Goal: Task Accomplishment & Management: Manage account settings

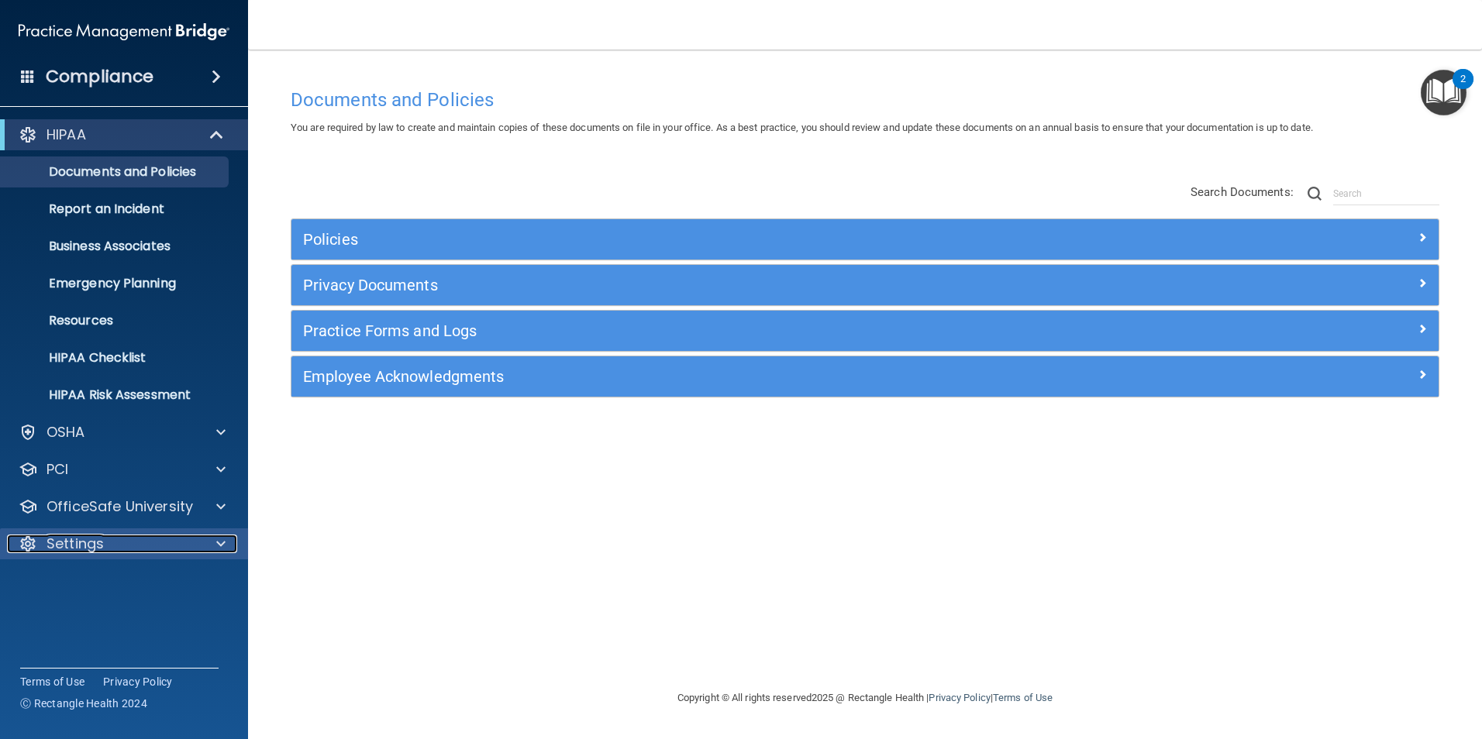
click at [117, 544] on div "Settings" at bounding box center [103, 544] width 192 height 19
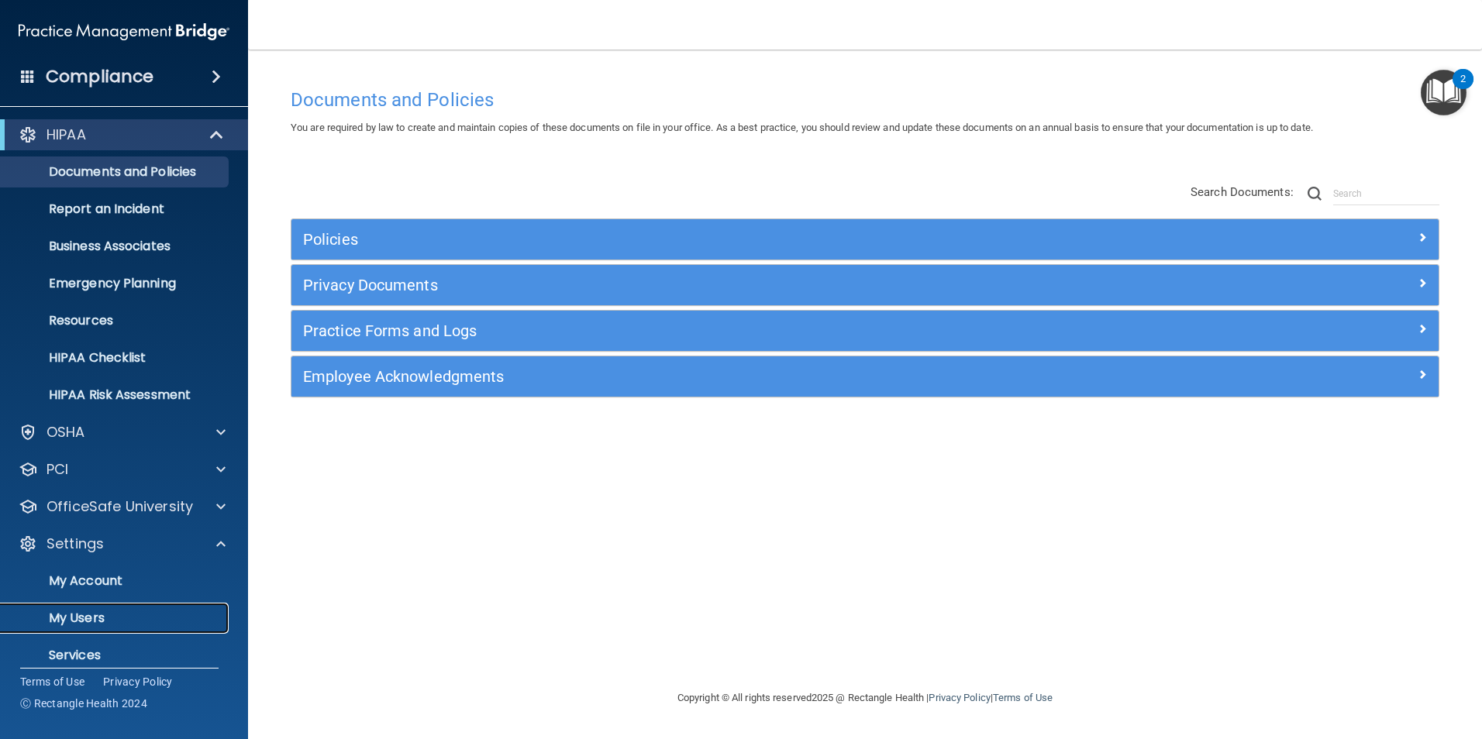
click at [81, 613] on p "My Users" at bounding box center [116, 619] width 212 height 16
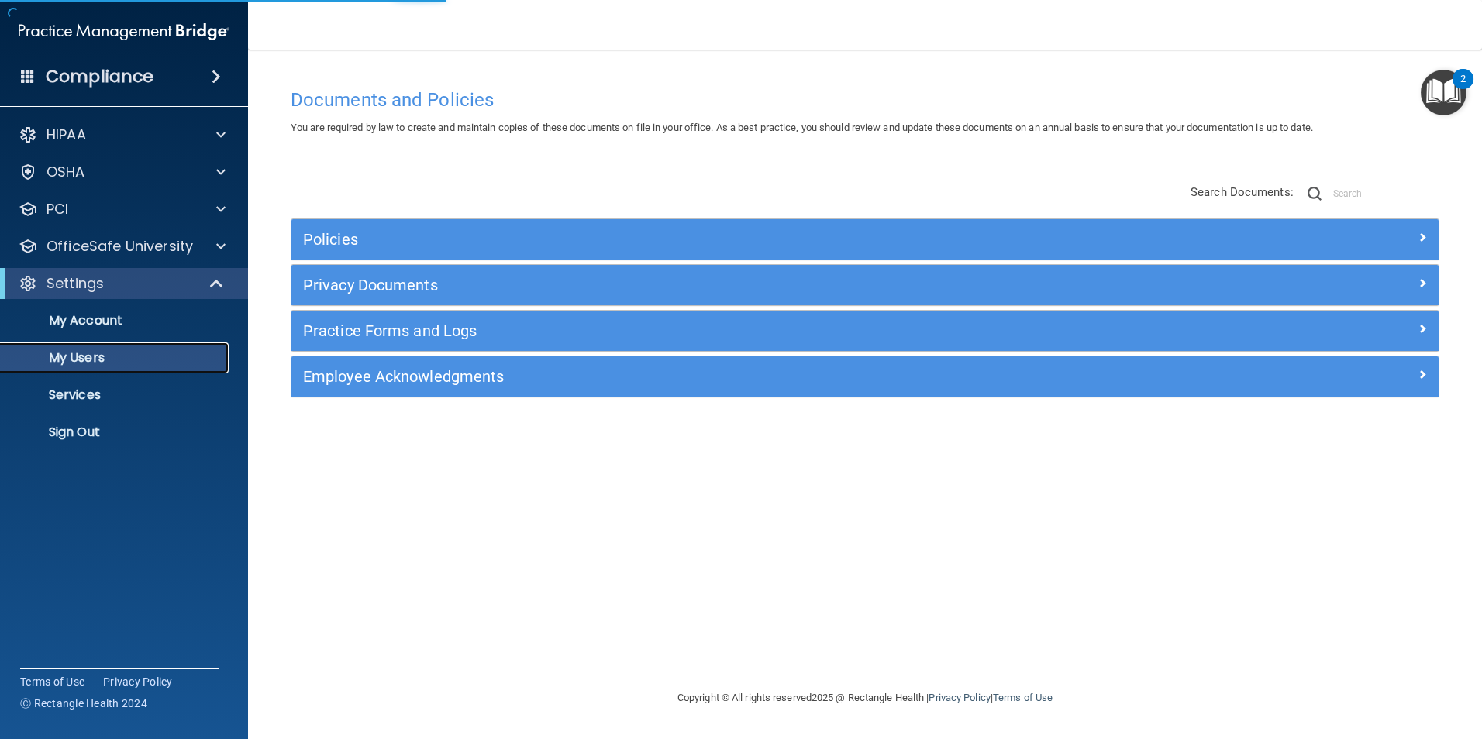
select select "20"
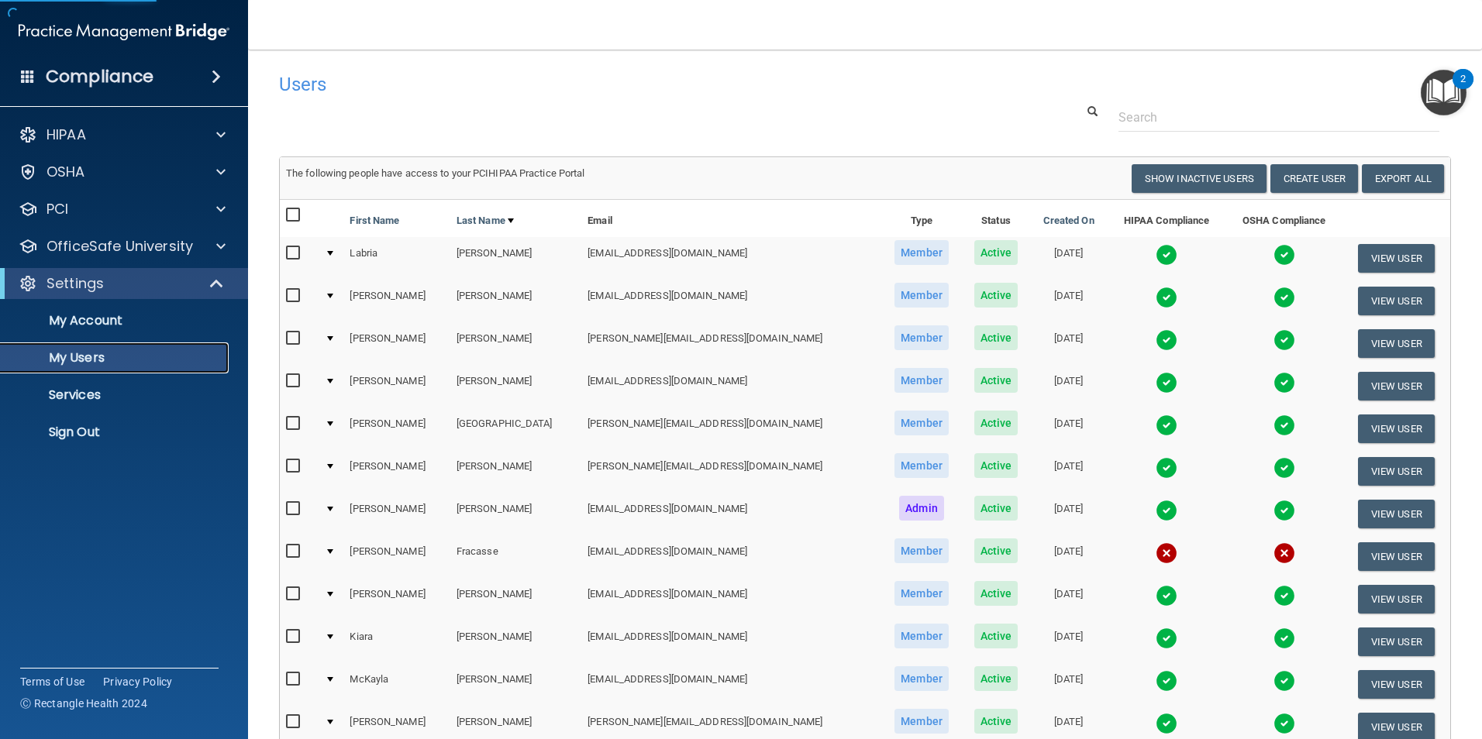
scroll to position [78, 0]
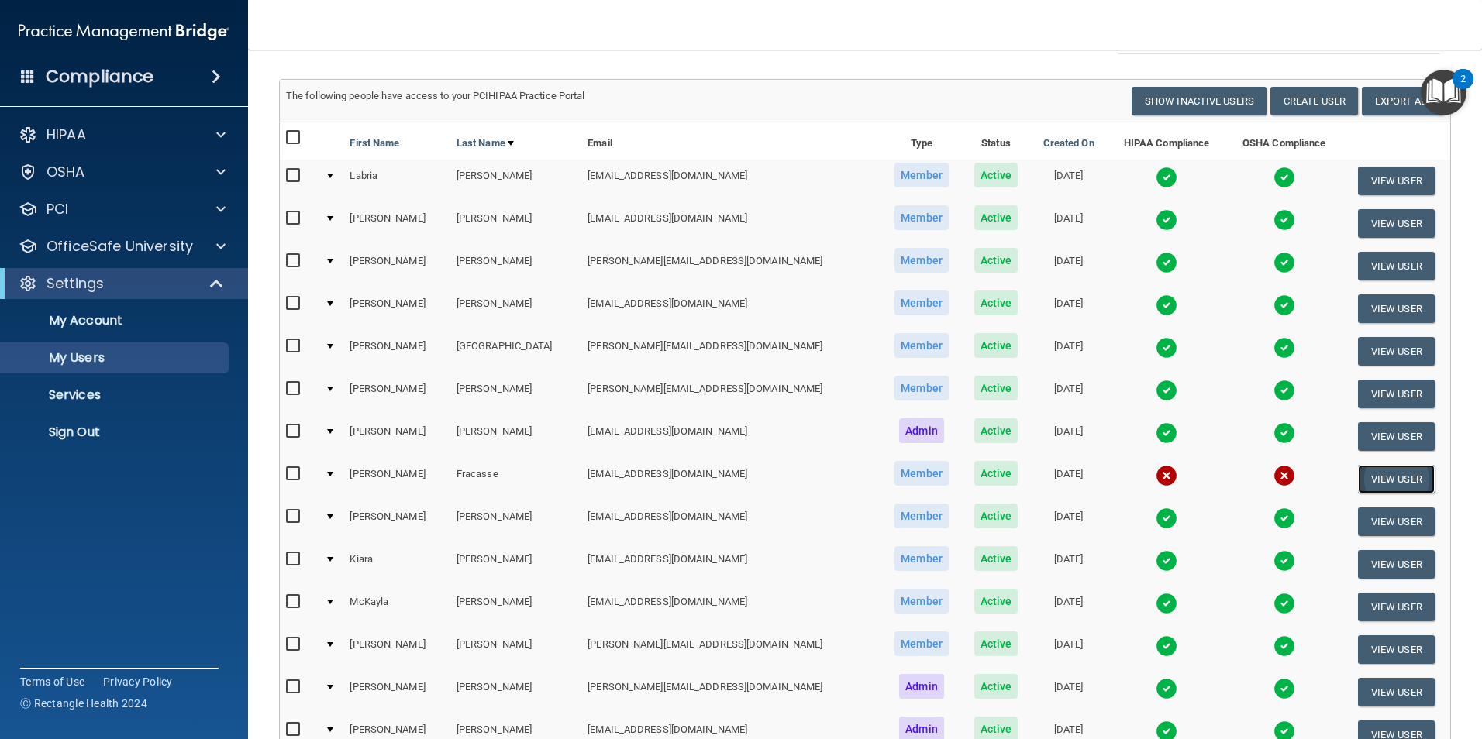
click at [1383, 477] on button "View User" at bounding box center [1396, 479] width 77 height 29
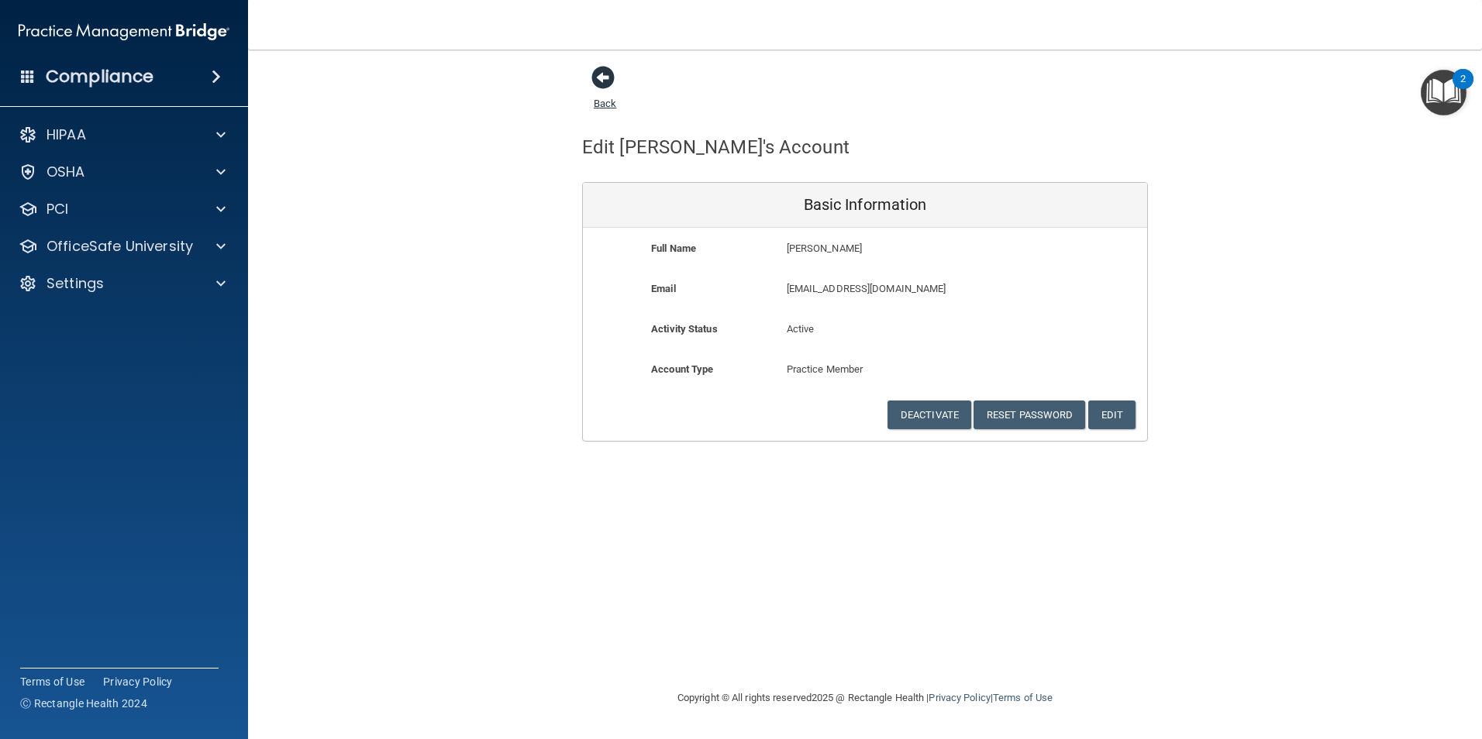
click at [605, 80] on span at bounding box center [602, 77] width 23 height 23
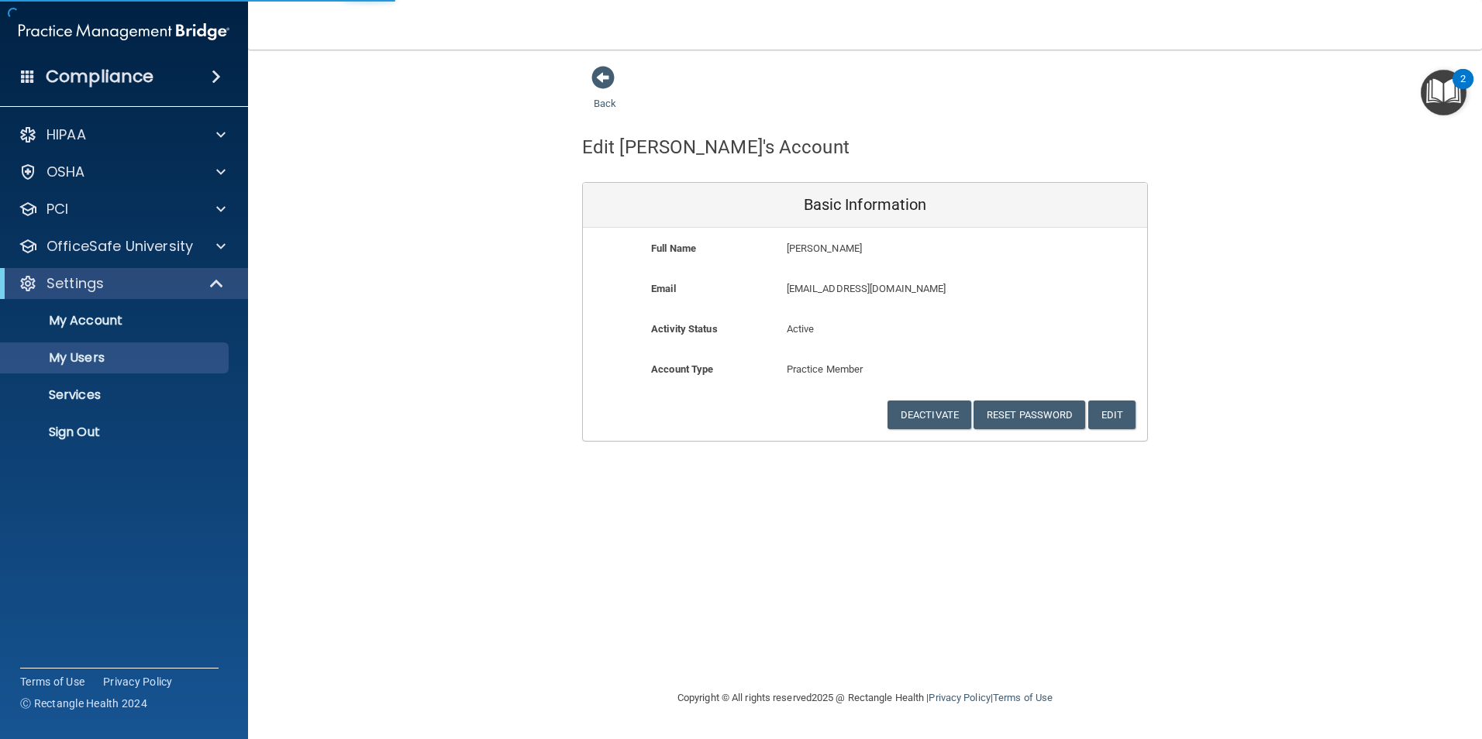
select select "20"
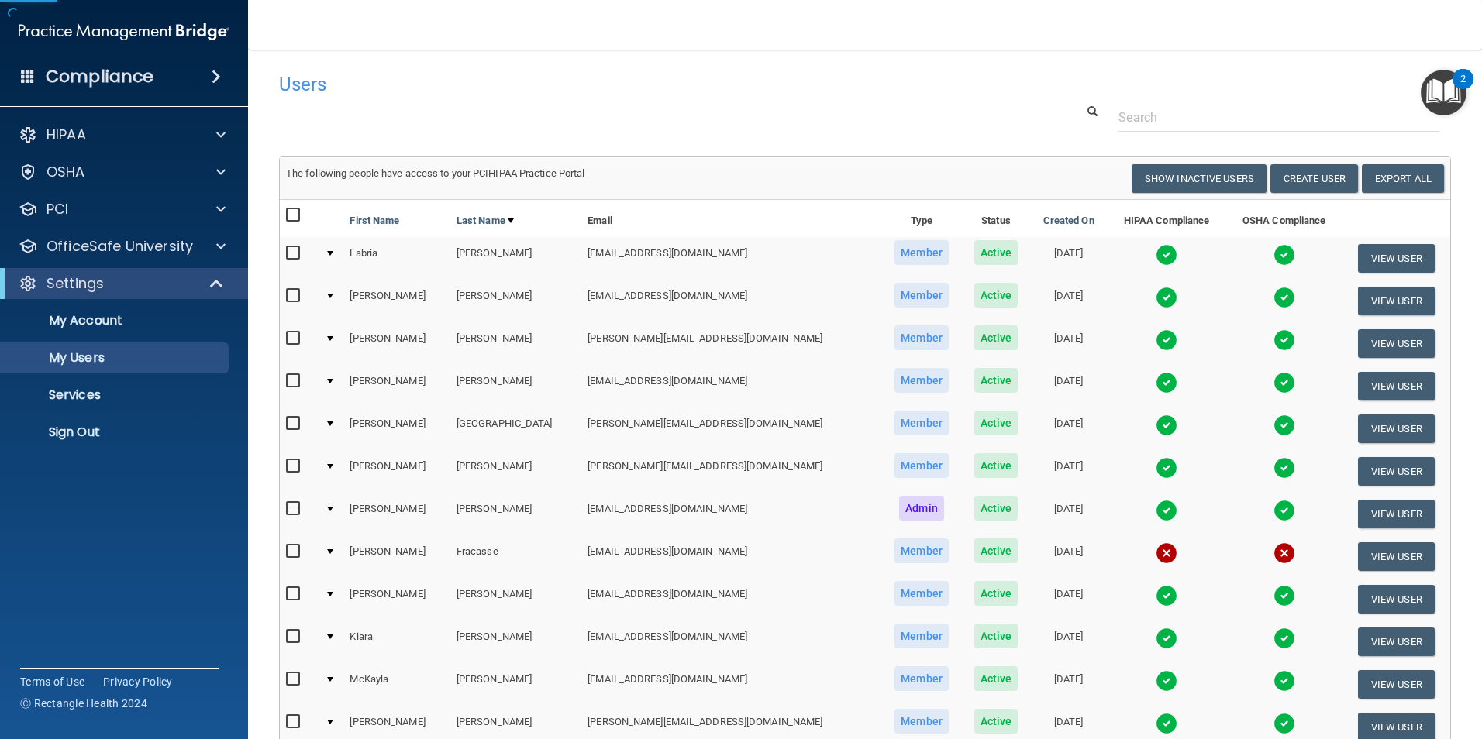
scroll to position [78, 0]
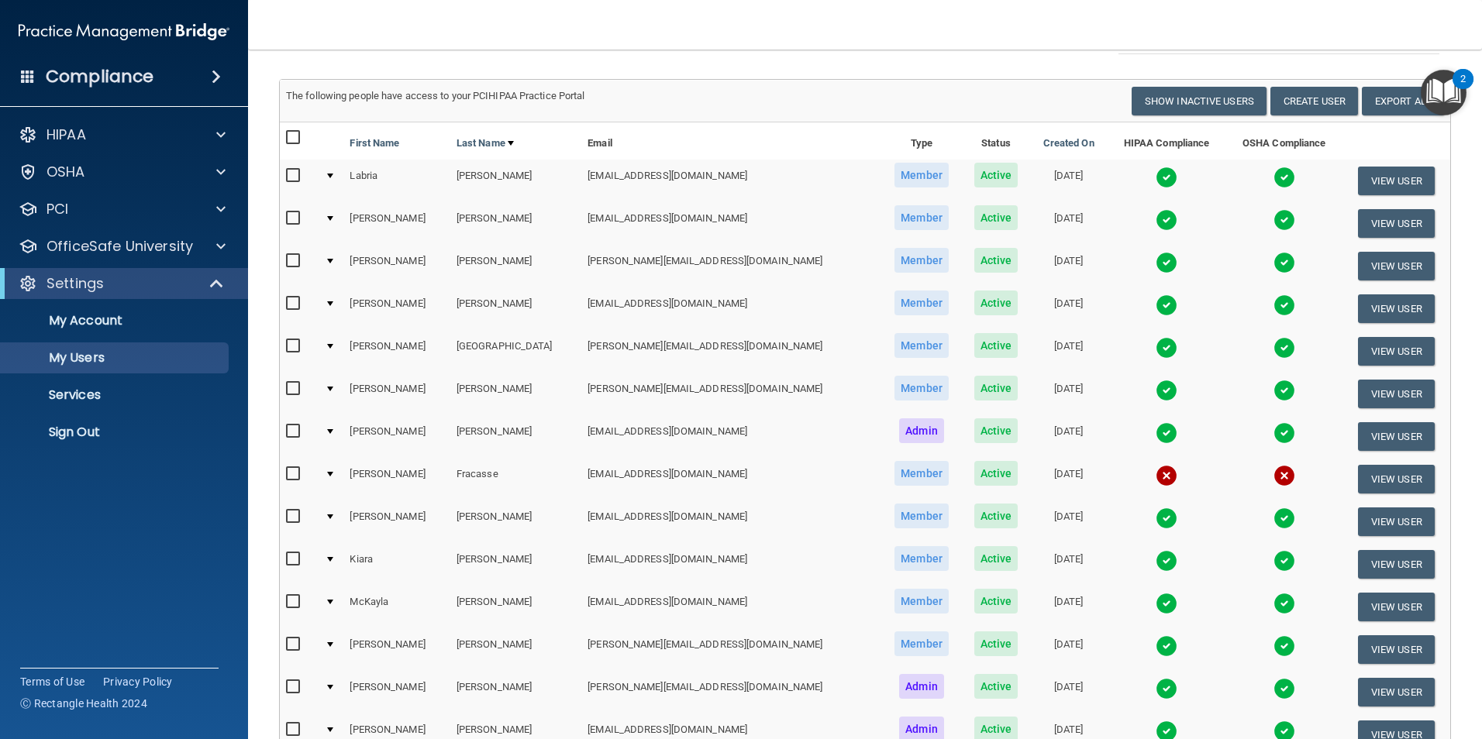
click at [1030, 472] on td "[DATE]" at bounding box center [1068, 479] width 77 height 43
click at [1156, 474] on img at bounding box center [1167, 476] width 22 height 22
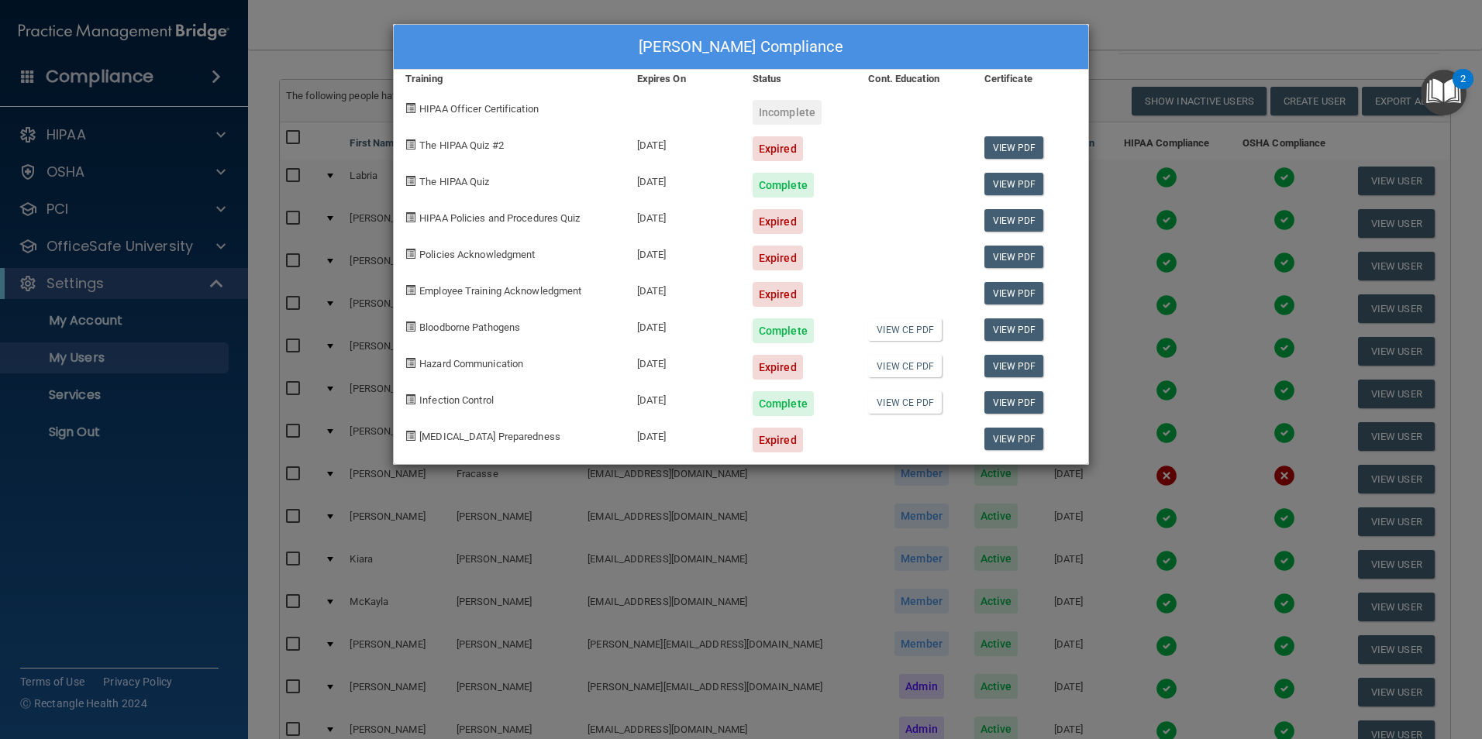
click at [1241, 471] on div "Loretta Fracasse's Compliance Training Expires On Status Cont. Education Certif…" at bounding box center [741, 369] width 1482 height 739
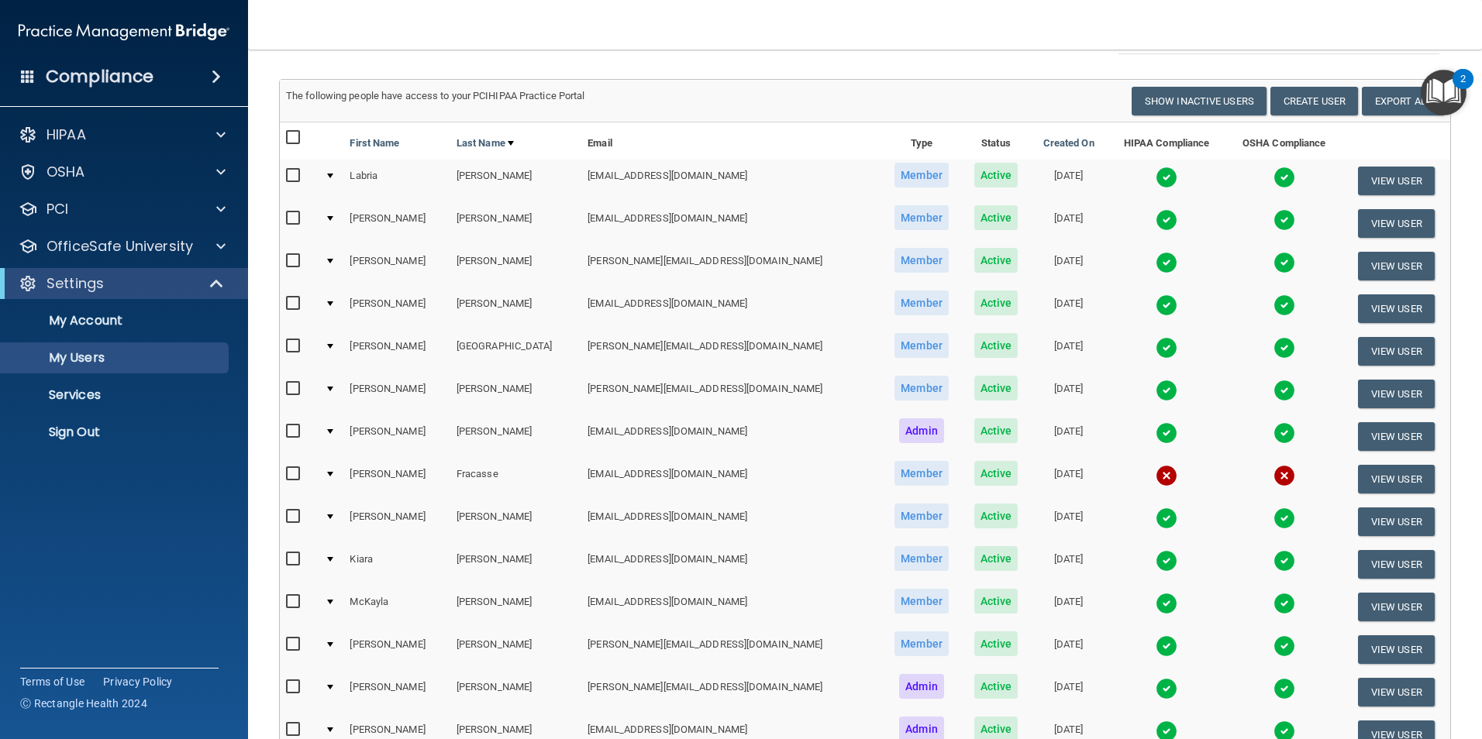
click at [1274, 474] on img at bounding box center [1285, 476] width 22 height 22
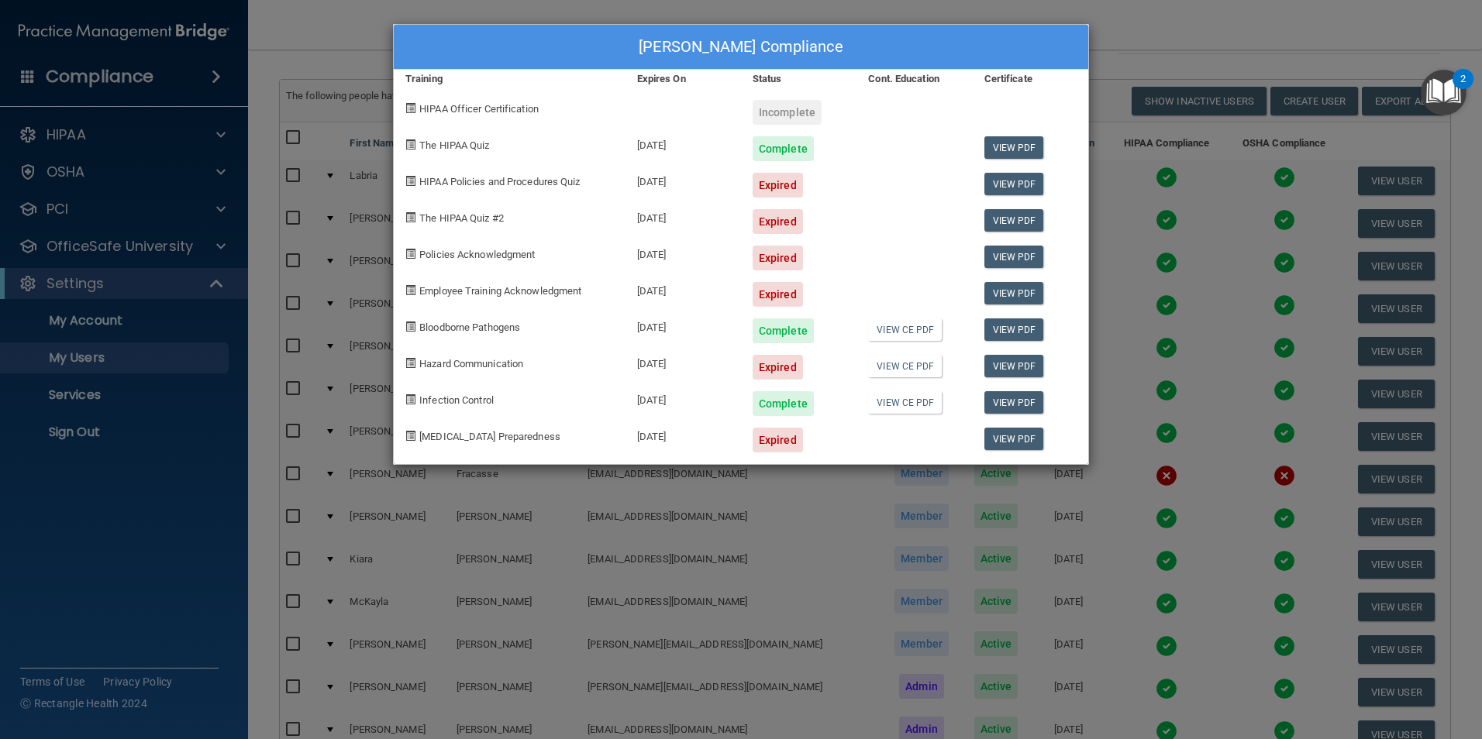
click at [1253, 36] on div "Loretta Fracasse's Compliance Training Expires On Status Cont. Education Certif…" at bounding box center [741, 369] width 1482 height 739
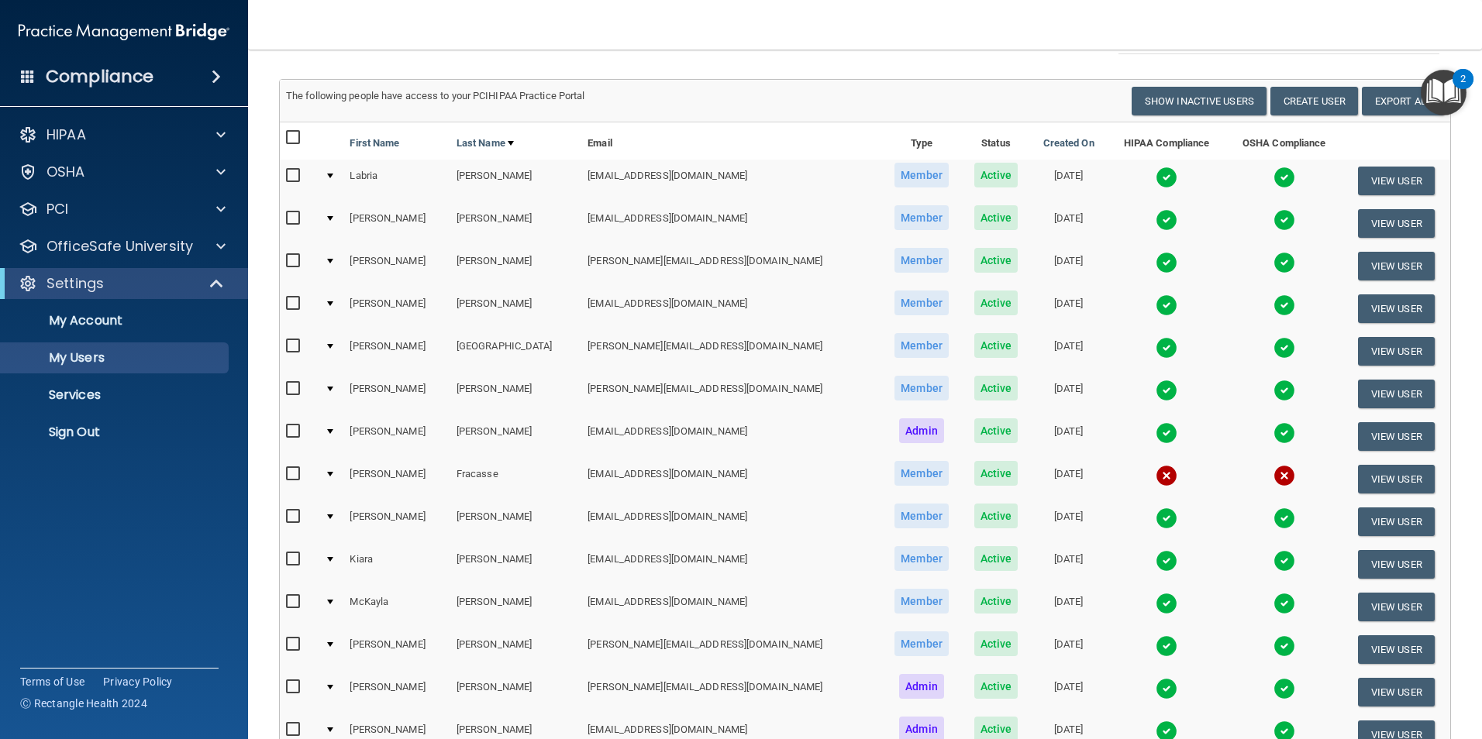
click at [291, 471] on input "checkbox" at bounding box center [295, 474] width 18 height 12
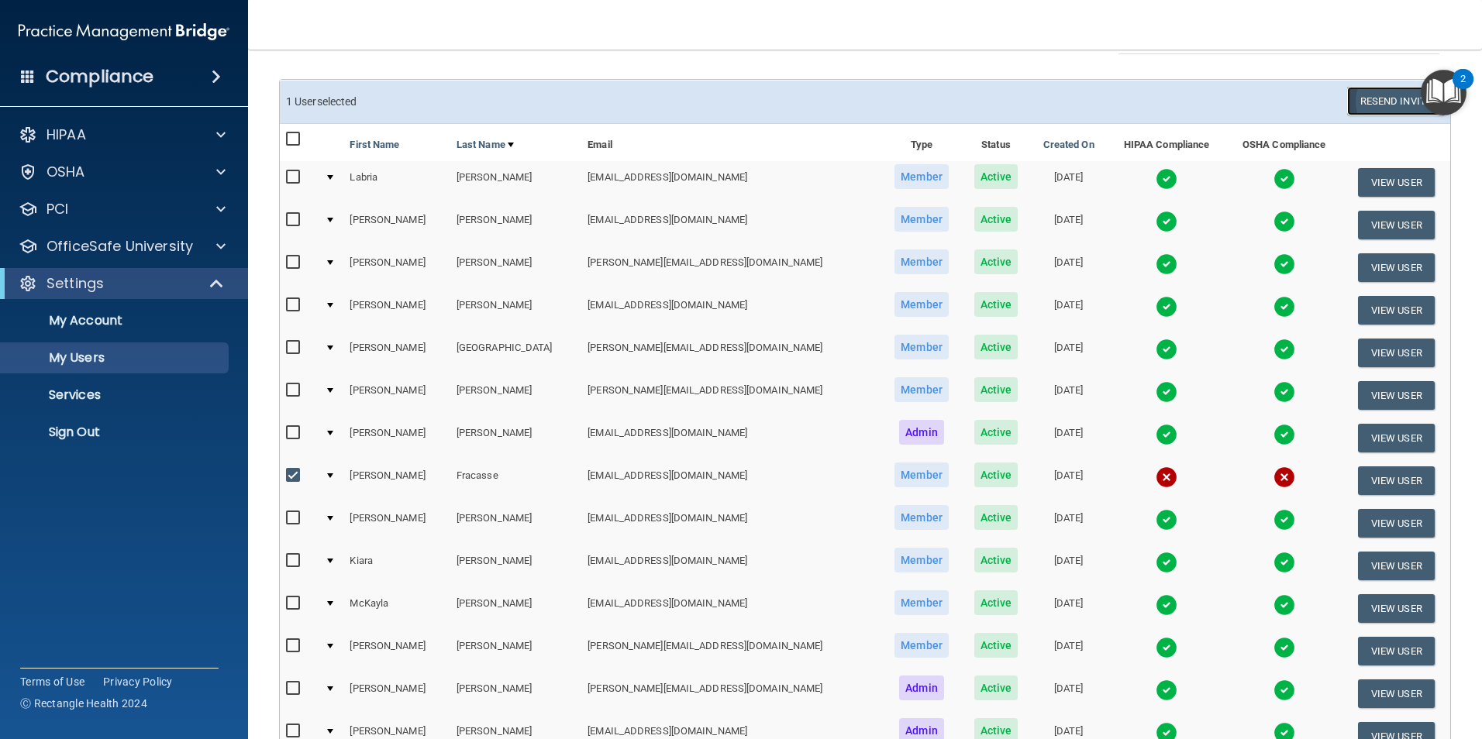
click at [1365, 98] on button "Resend Invite" at bounding box center [1395, 101] width 97 height 29
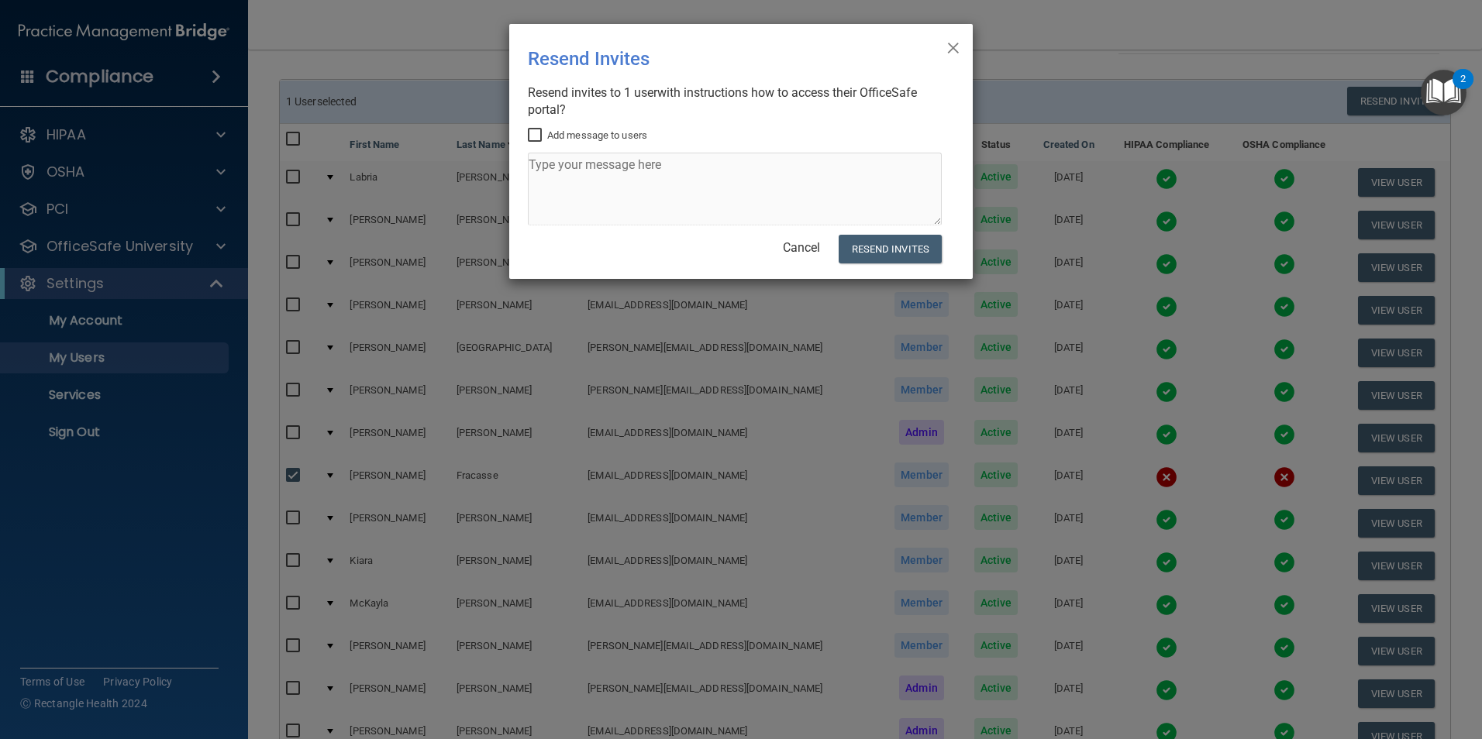
drag, startPoint x: 955, startPoint y: 40, endPoint x: 901, endPoint y: 108, distance: 86.6
click at [956, 40] on span "×" at bounding box center [953, 45] width 14 height 31
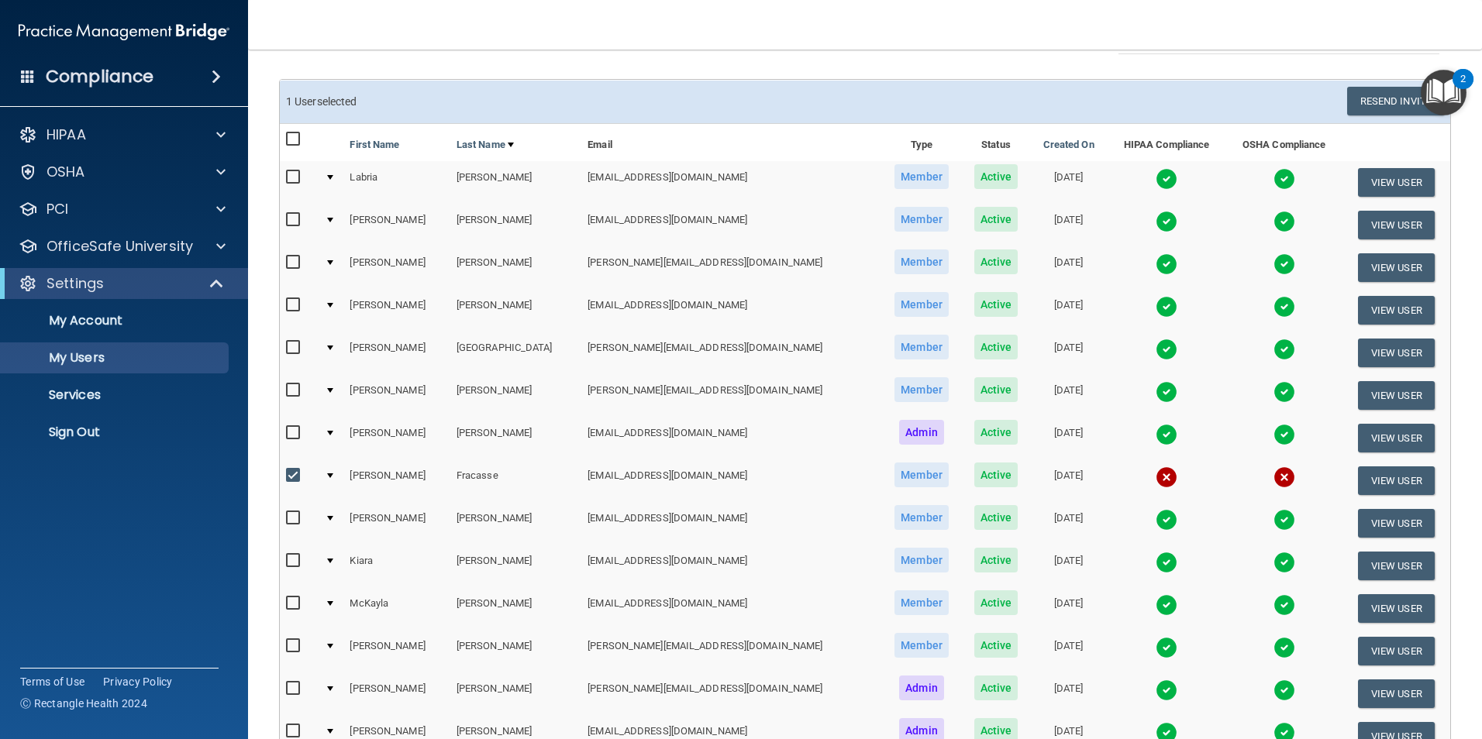
drag, startPoint x: 292, startPoint y: 472, endPoint x: 691, endPoint y: 502, distance: 400.3
click at [295, 471] on input "checkbox" at bounding box center [295, 476] width 18 height 12
checkbox input "false"
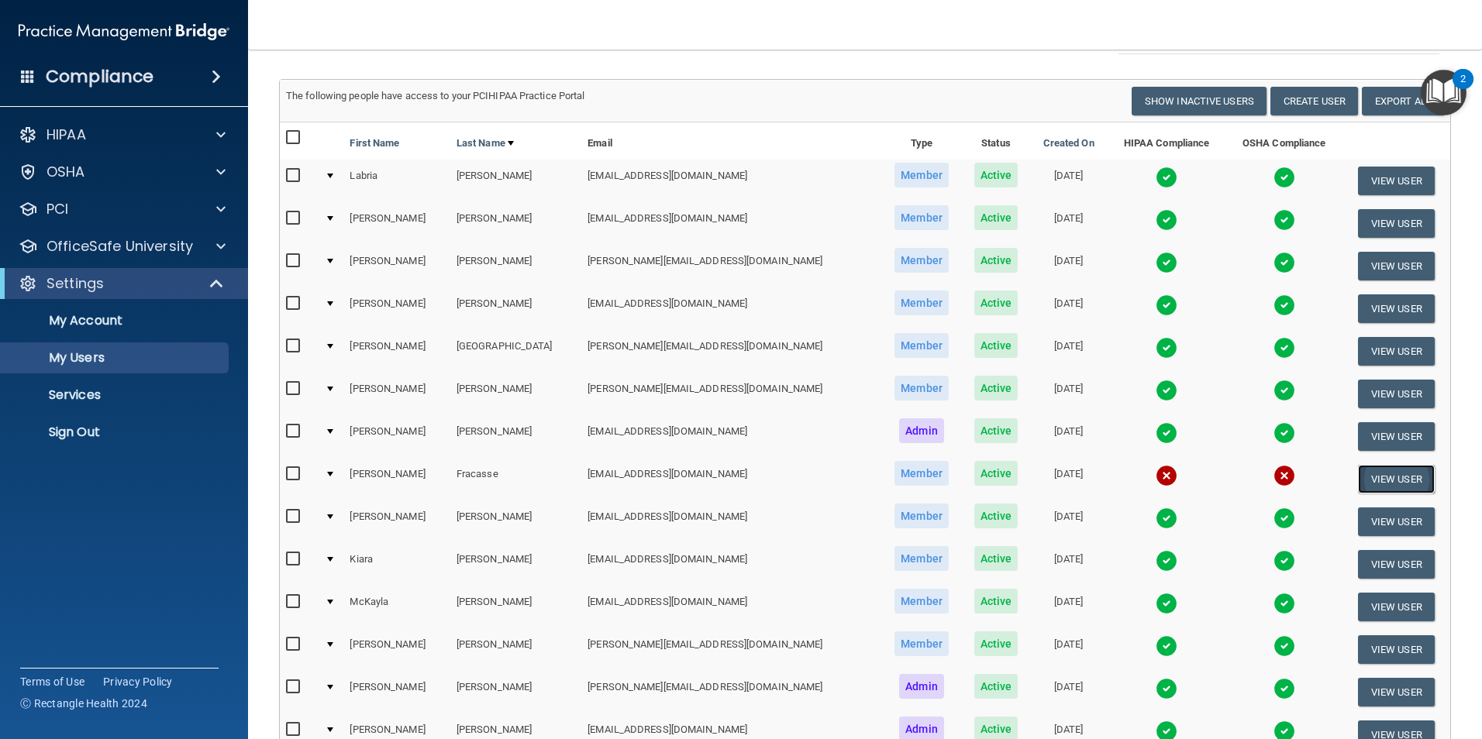
click at [1366, 475] on button "View User" at bounding box center [1396, 479] width 77 height 29
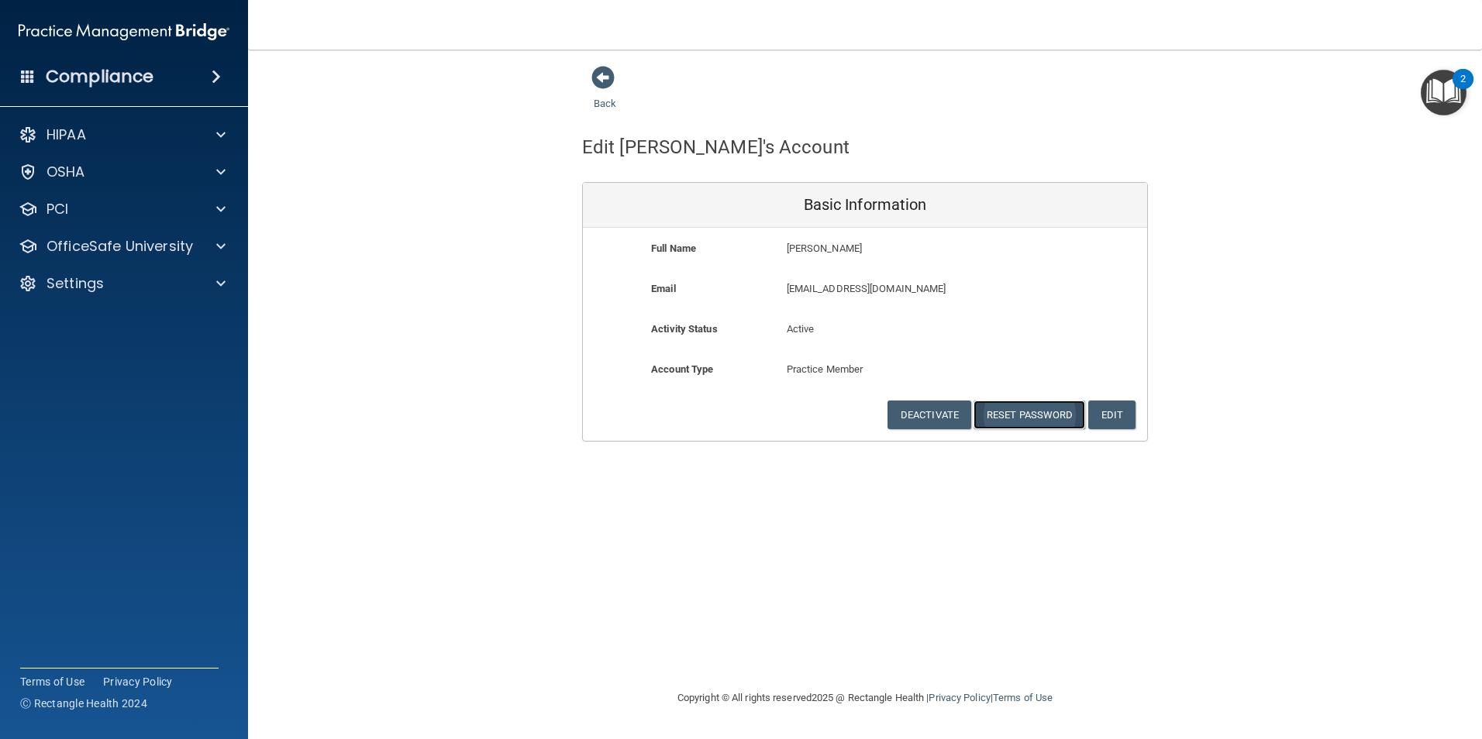
click at [1021, 412] on button "Reset Password" at bounding box center [1030, 415] width 112 height 29
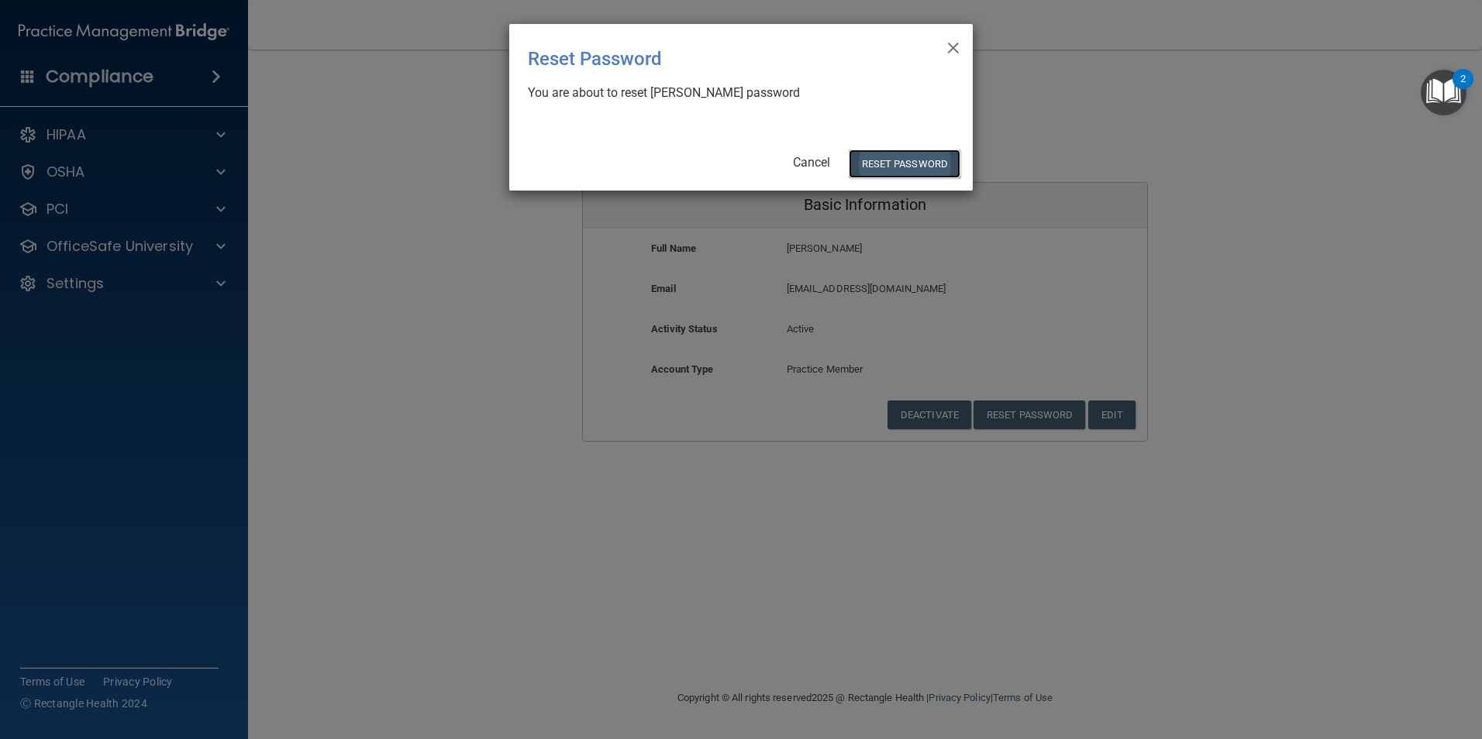
click at [905, 157] on button "Reset Password" at bounding box center [905, 164] width 112 height 29
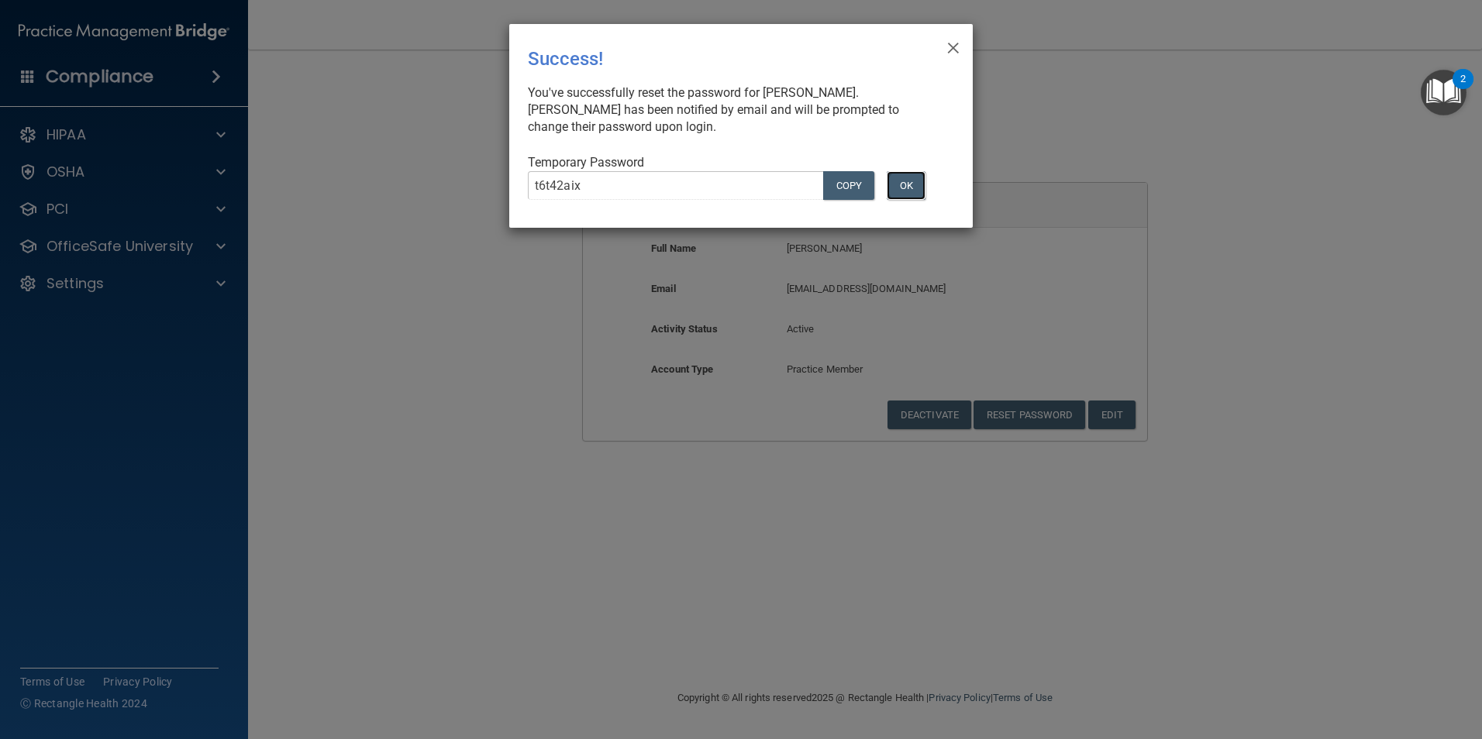
click at [898, 184] on button "OK" at bounding box center [906, 185] width 39 height 29
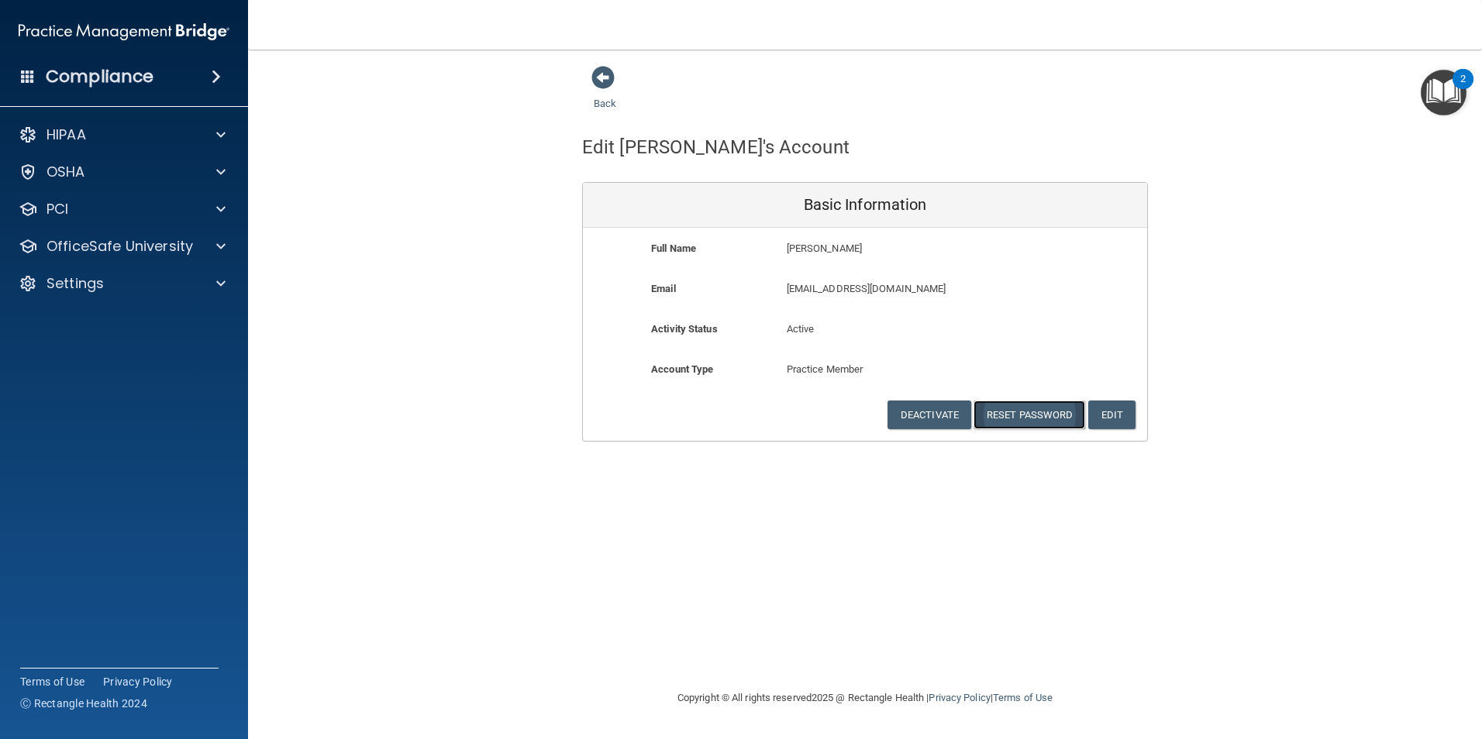
click at [1034, 415] on button "Reset Password" at bounding box center [1030, 415] width 112 height 29
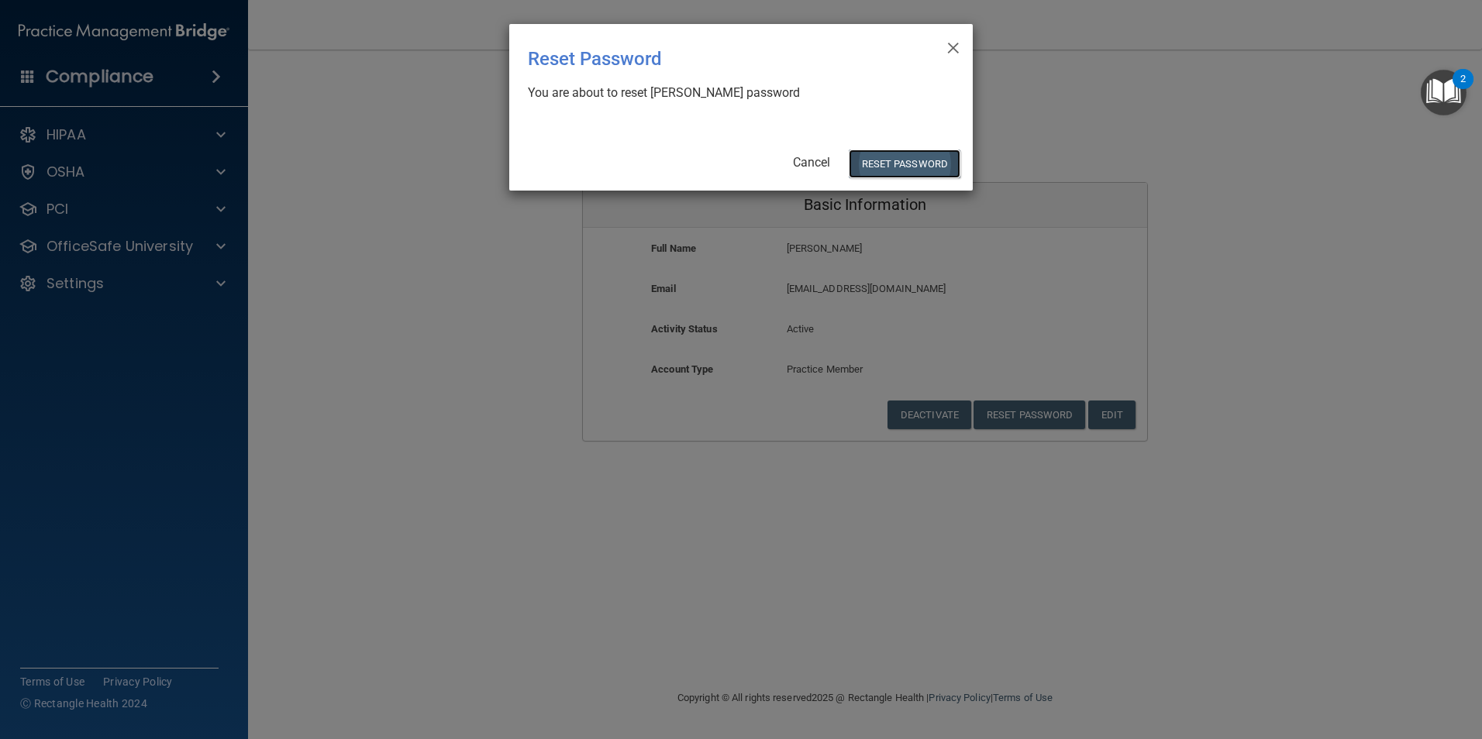
click at [883, 163] on button "Reset Password" at bounding box center [905, 164] width 112 height 29
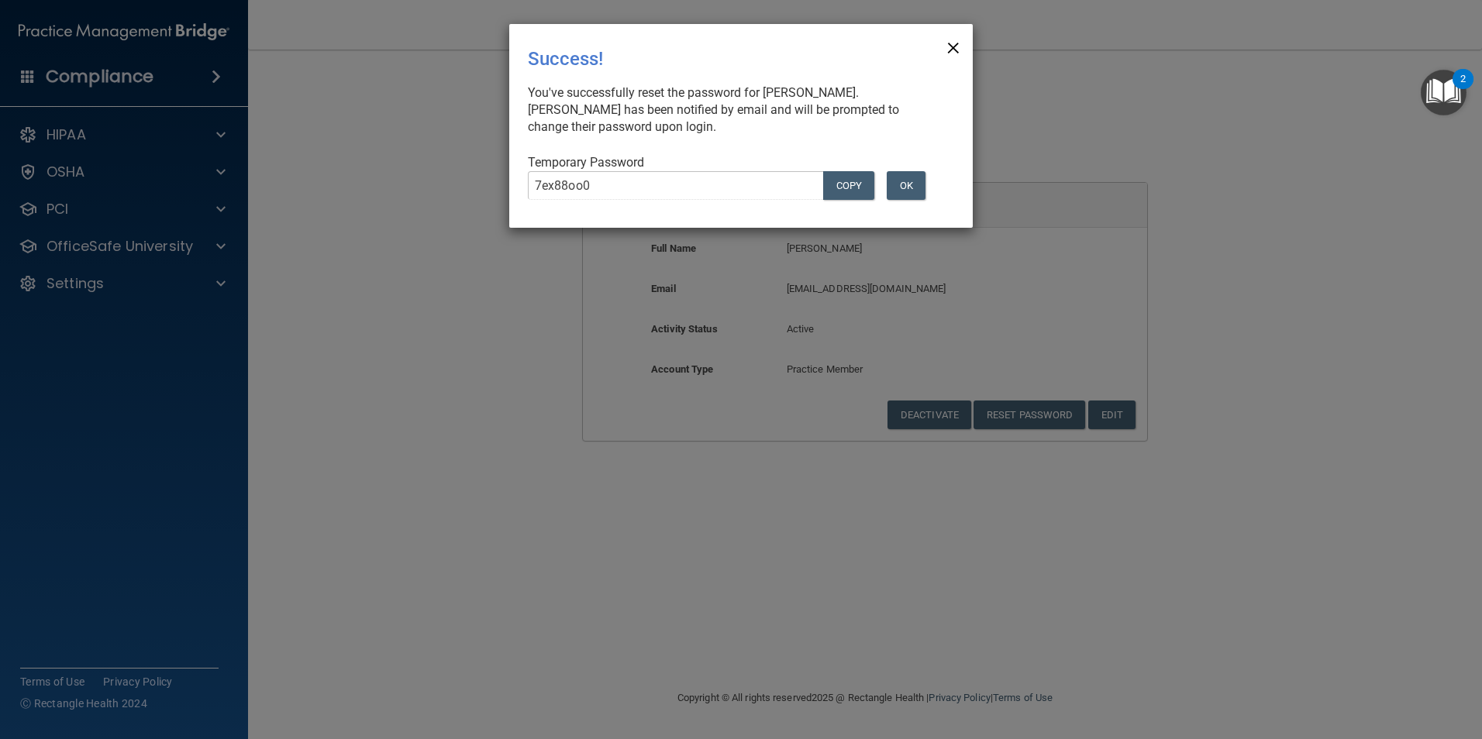
click at [949, 48] on span "×" at bounding box center [953, 45] width 14 height 31
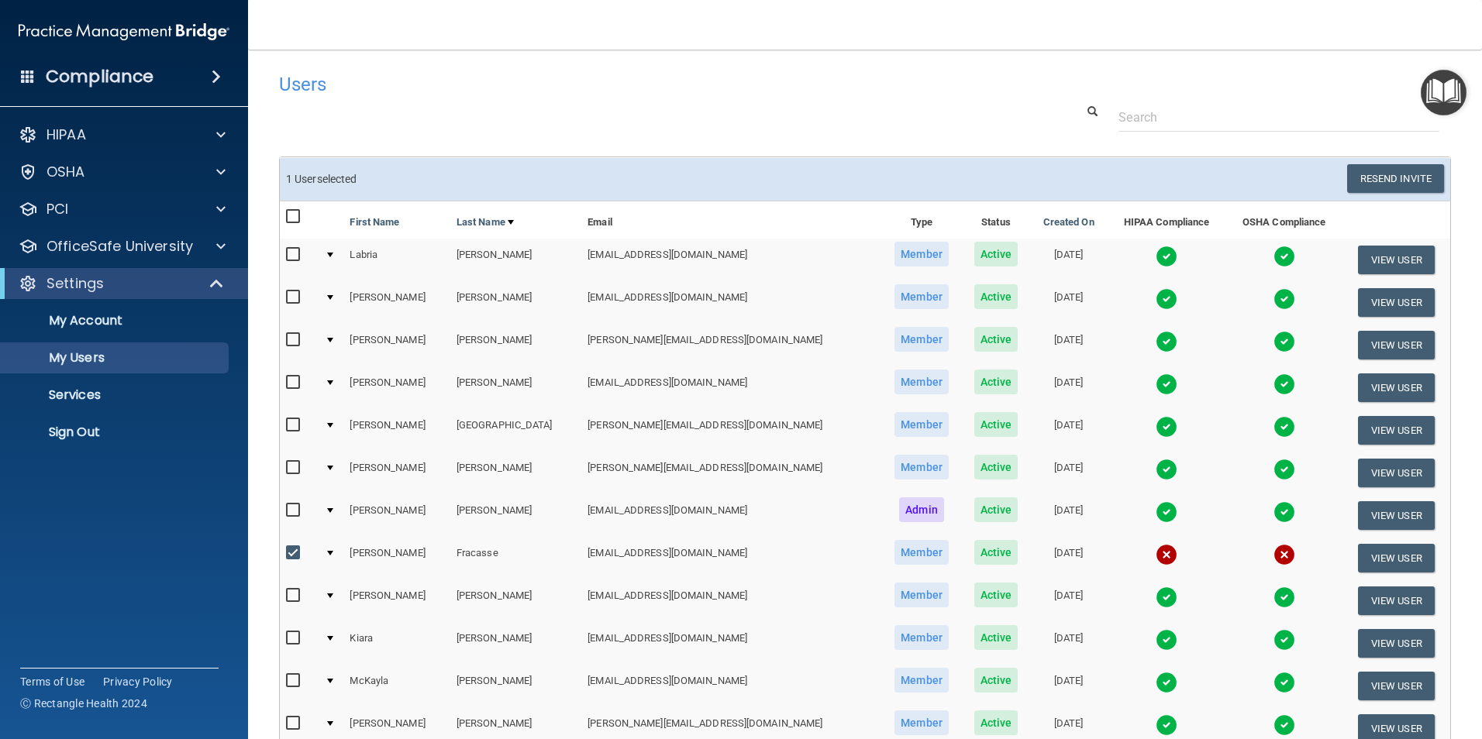
select select "20"
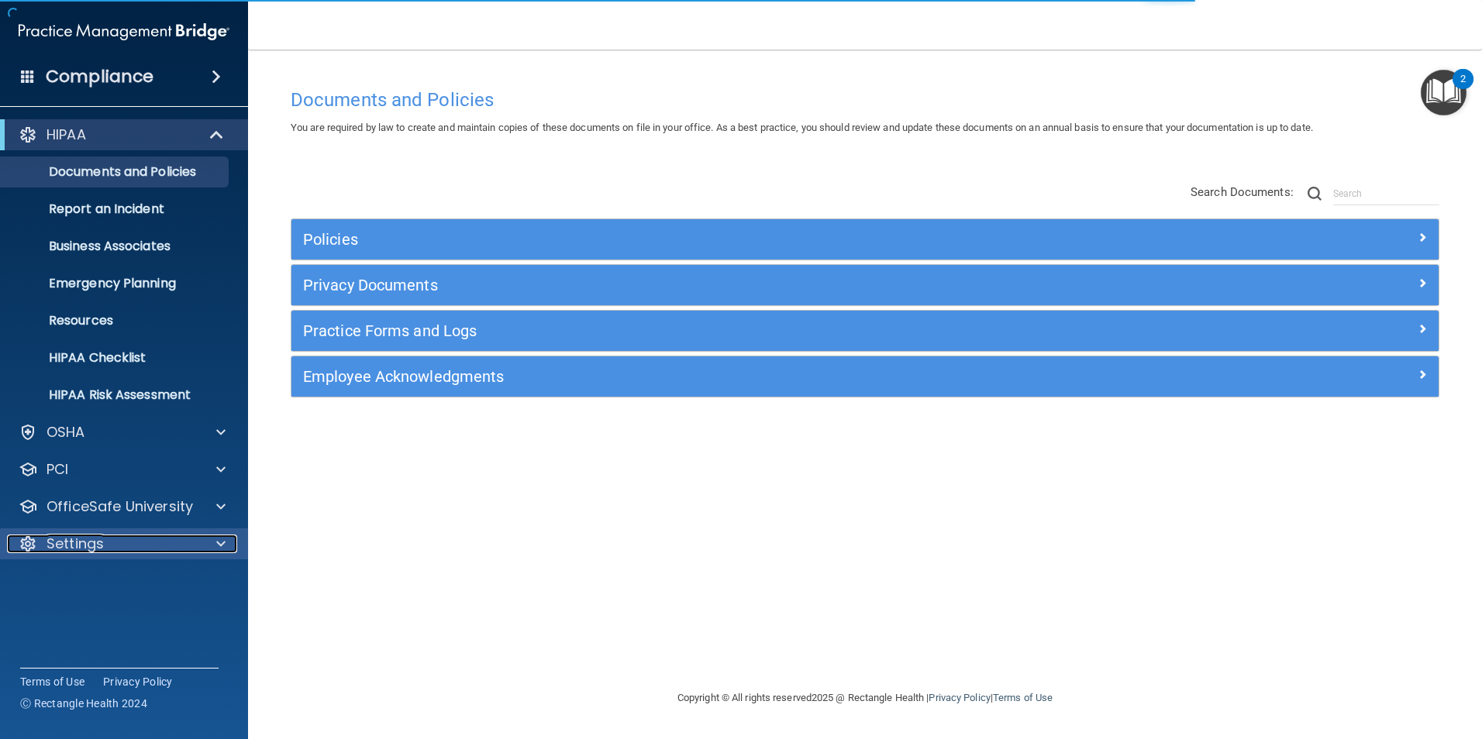
click at [83, 545] on p "Settings" at bounding box center [75, 544] width 57 height 19
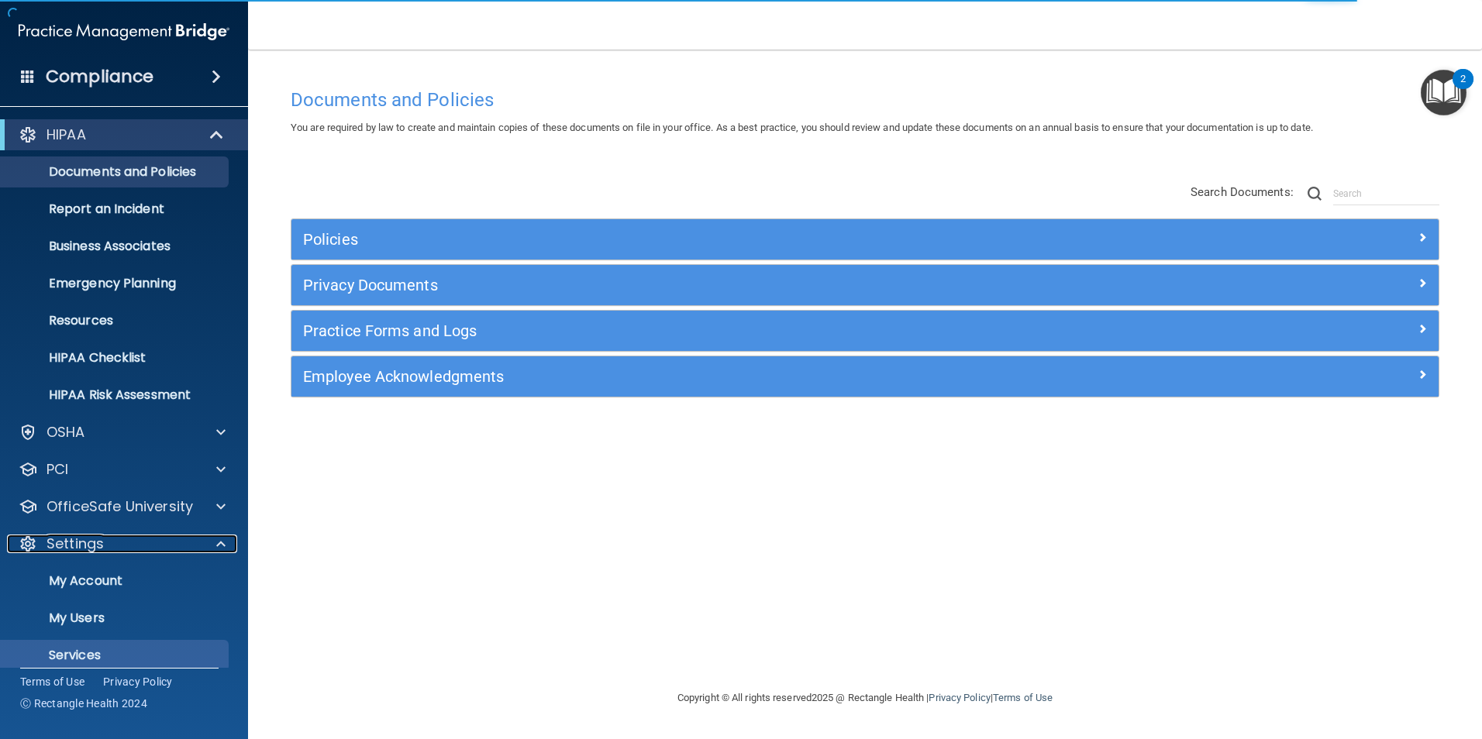
scroll to position [53, 0]
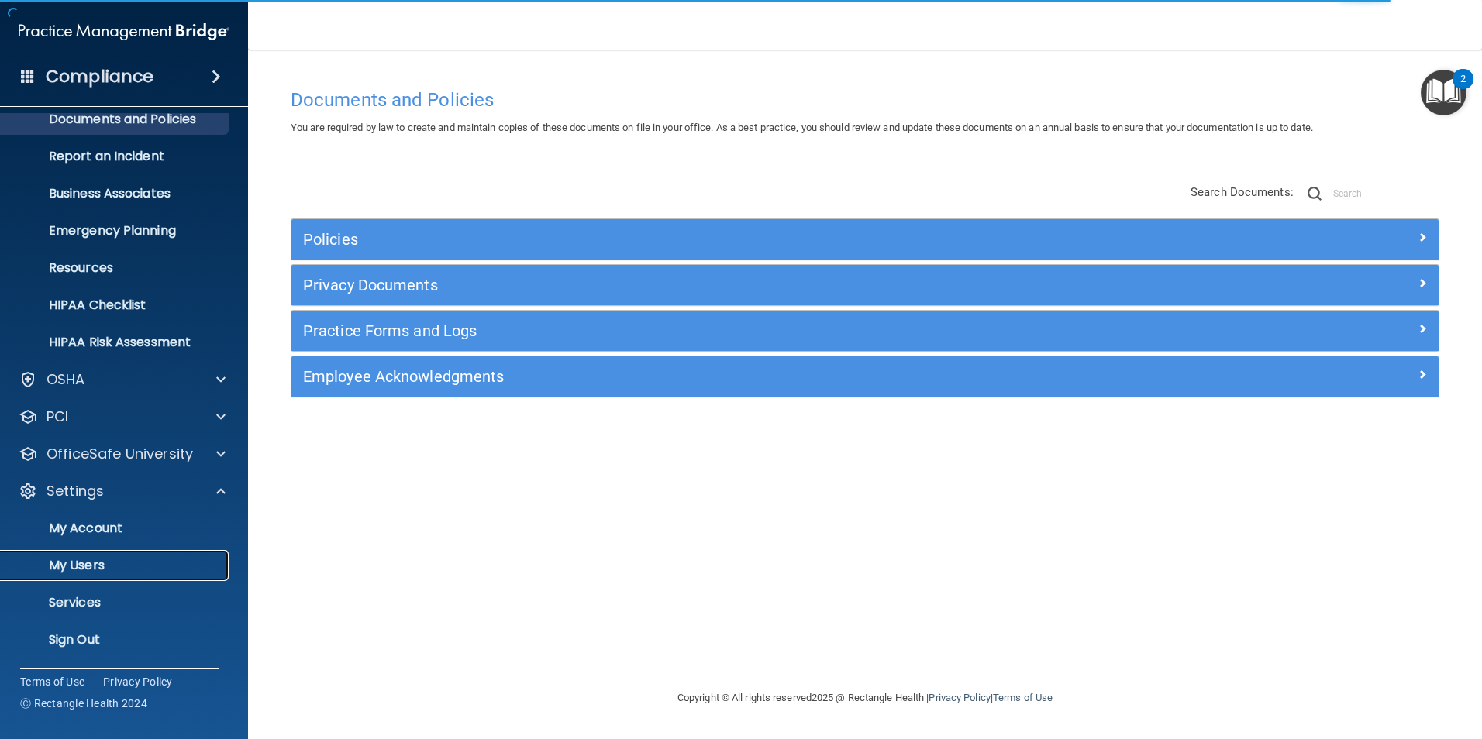
click at [75, 564] on p "My Users" at bounding box center [116, 566] width 212 height 16
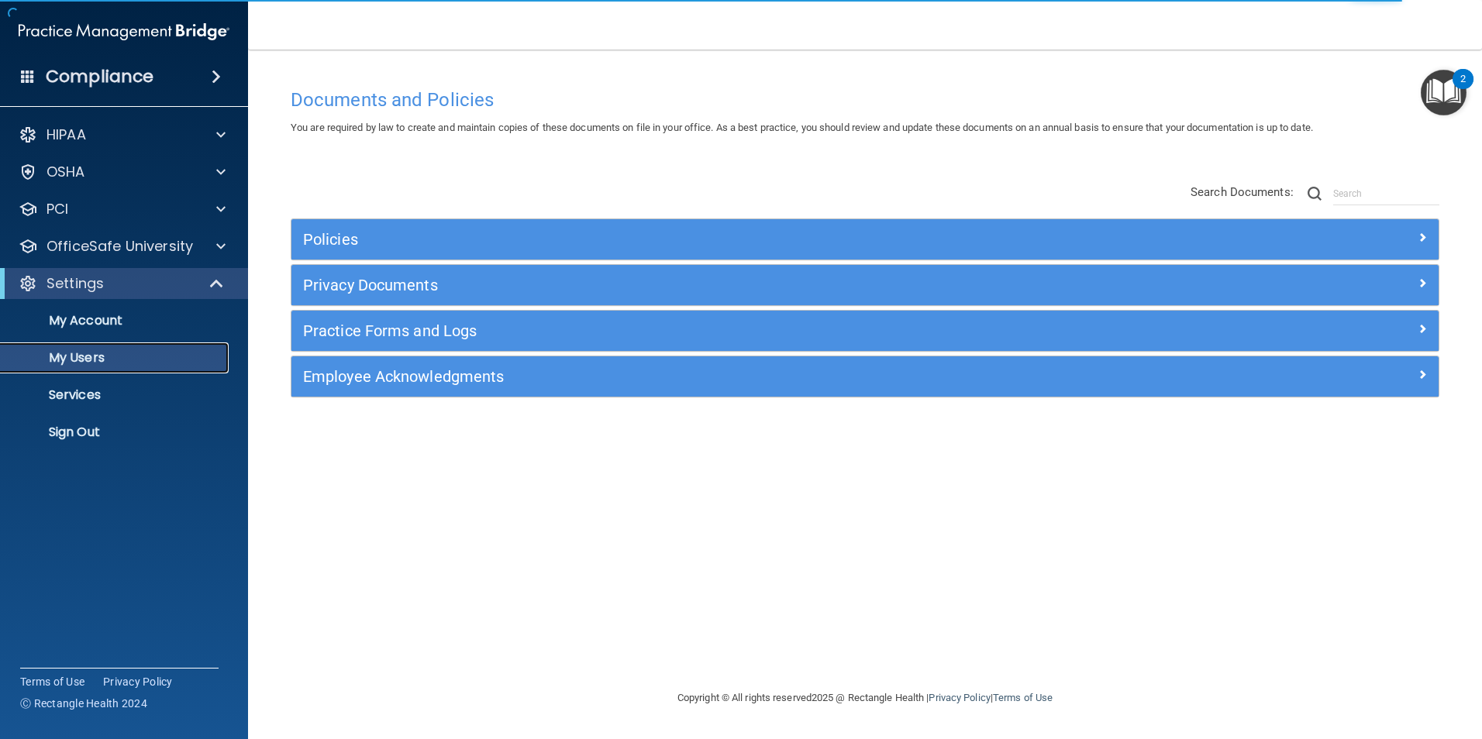
select select "20"
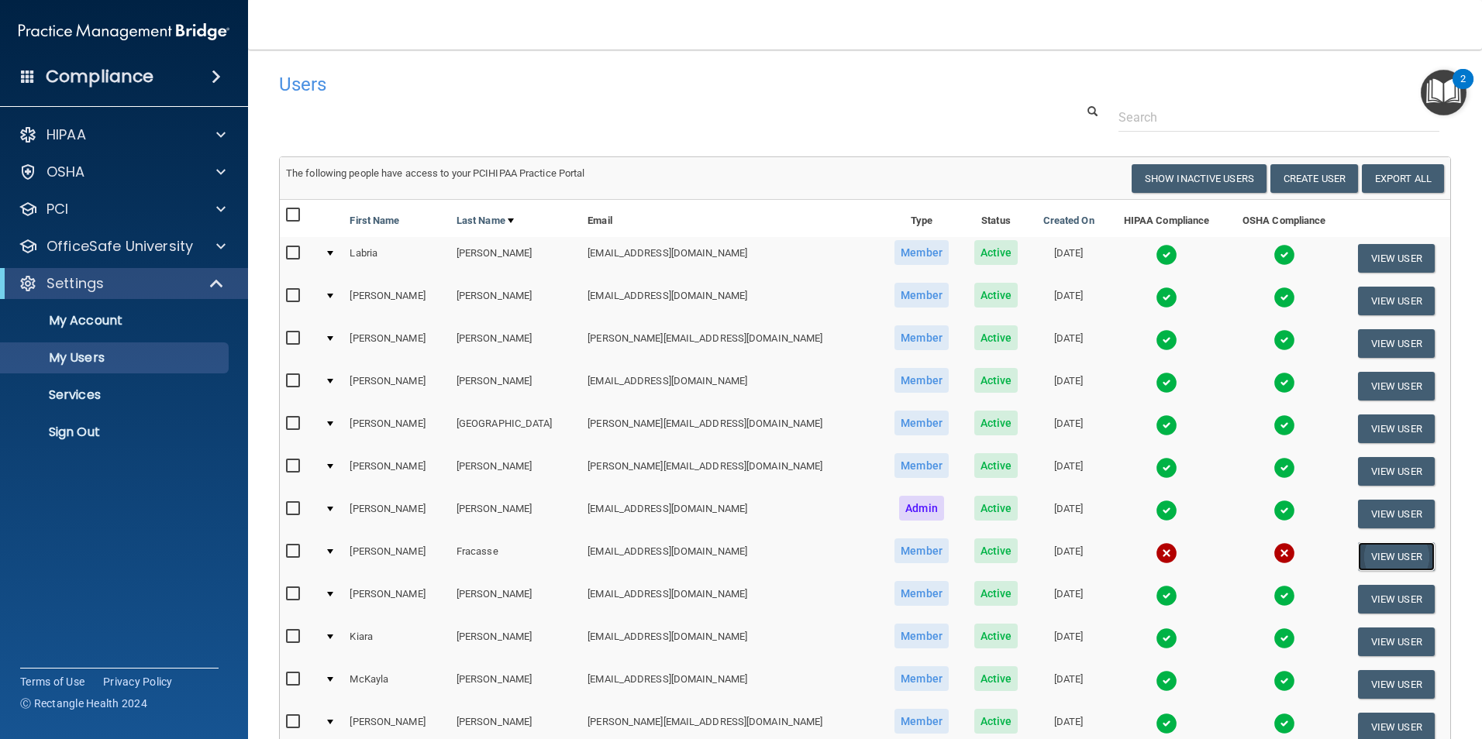
click at [1381, 552] on button "View User" at bounding box center [1396, 557] width 77 height 29
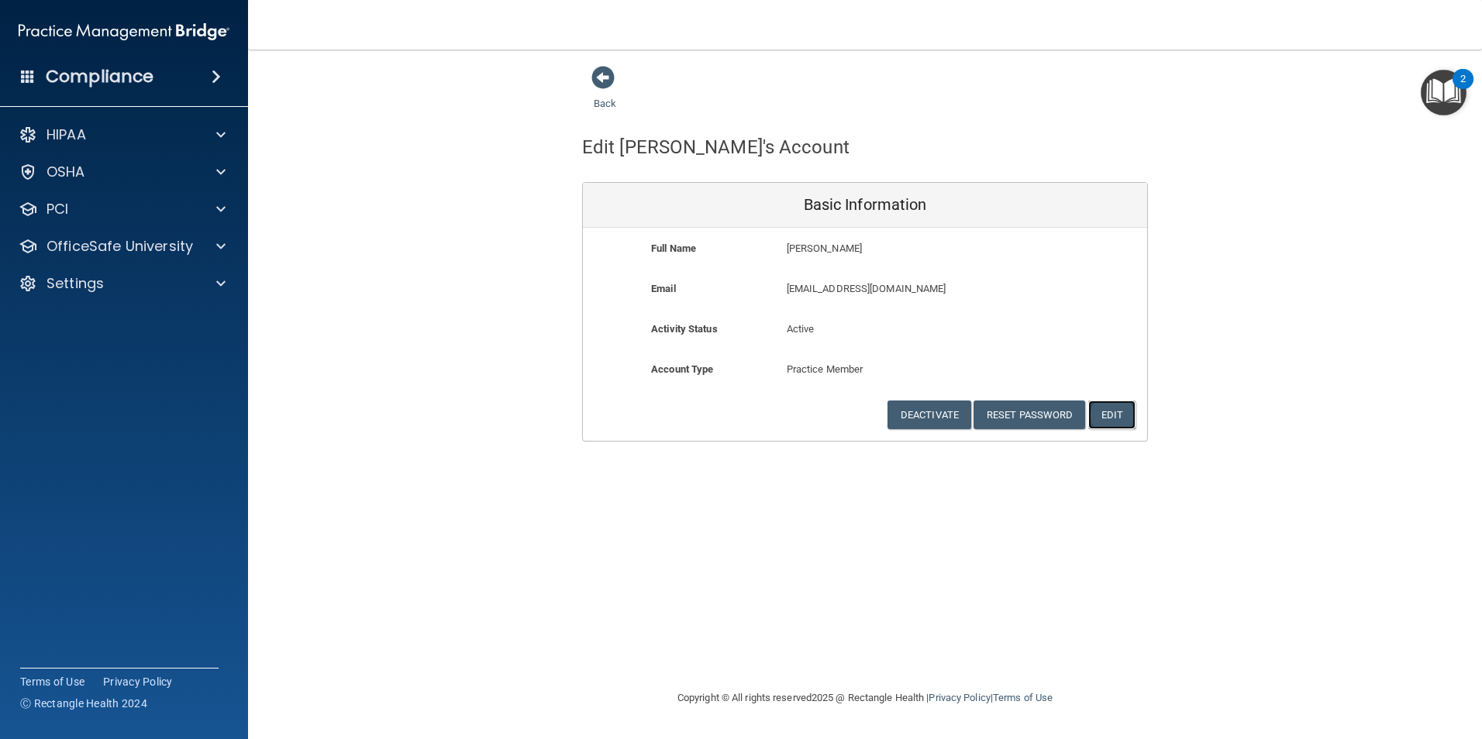
click at [1104, 413] on button "Edit" at bounding box center [1111, 415] width 47 height 29
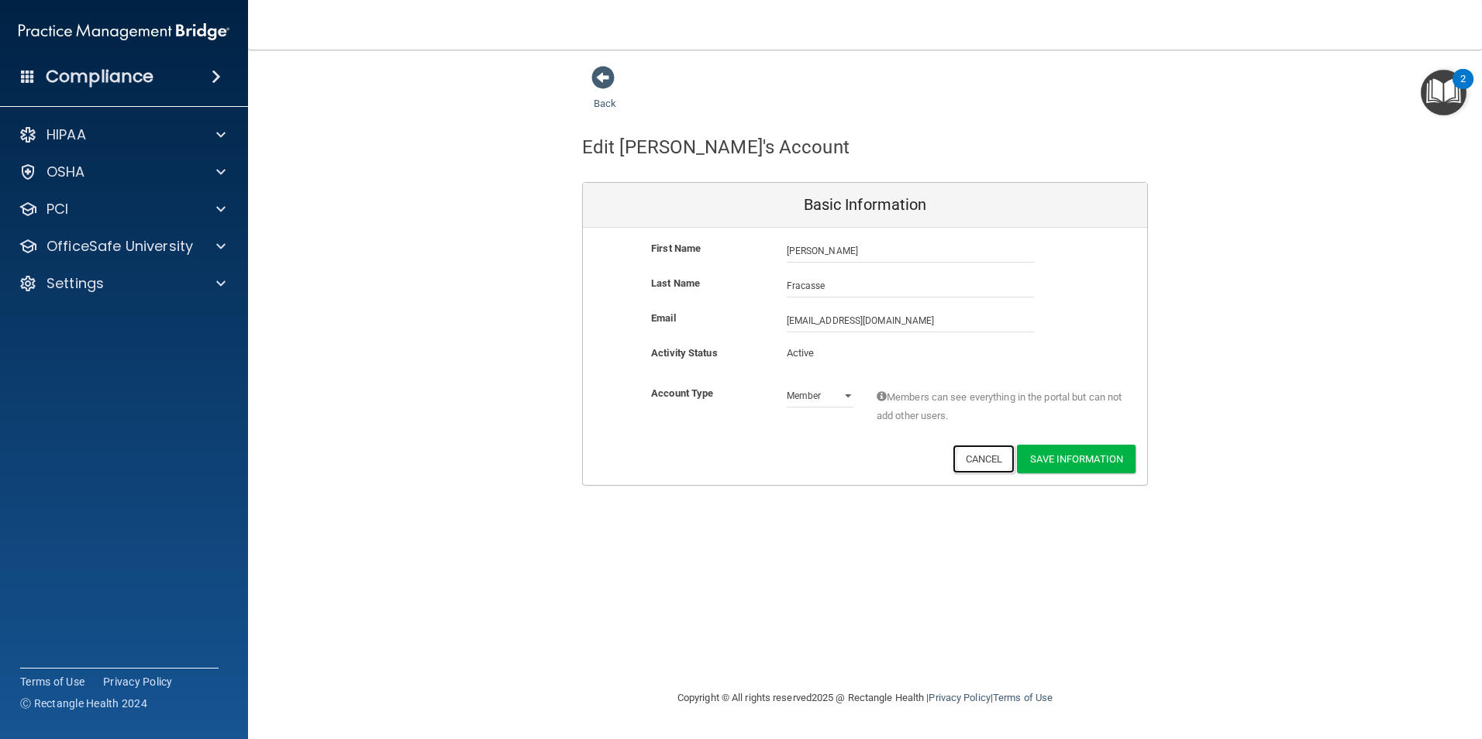
click at [978, 455] on button "Cancel" at bounding box center [984, 459] width 63 height 29
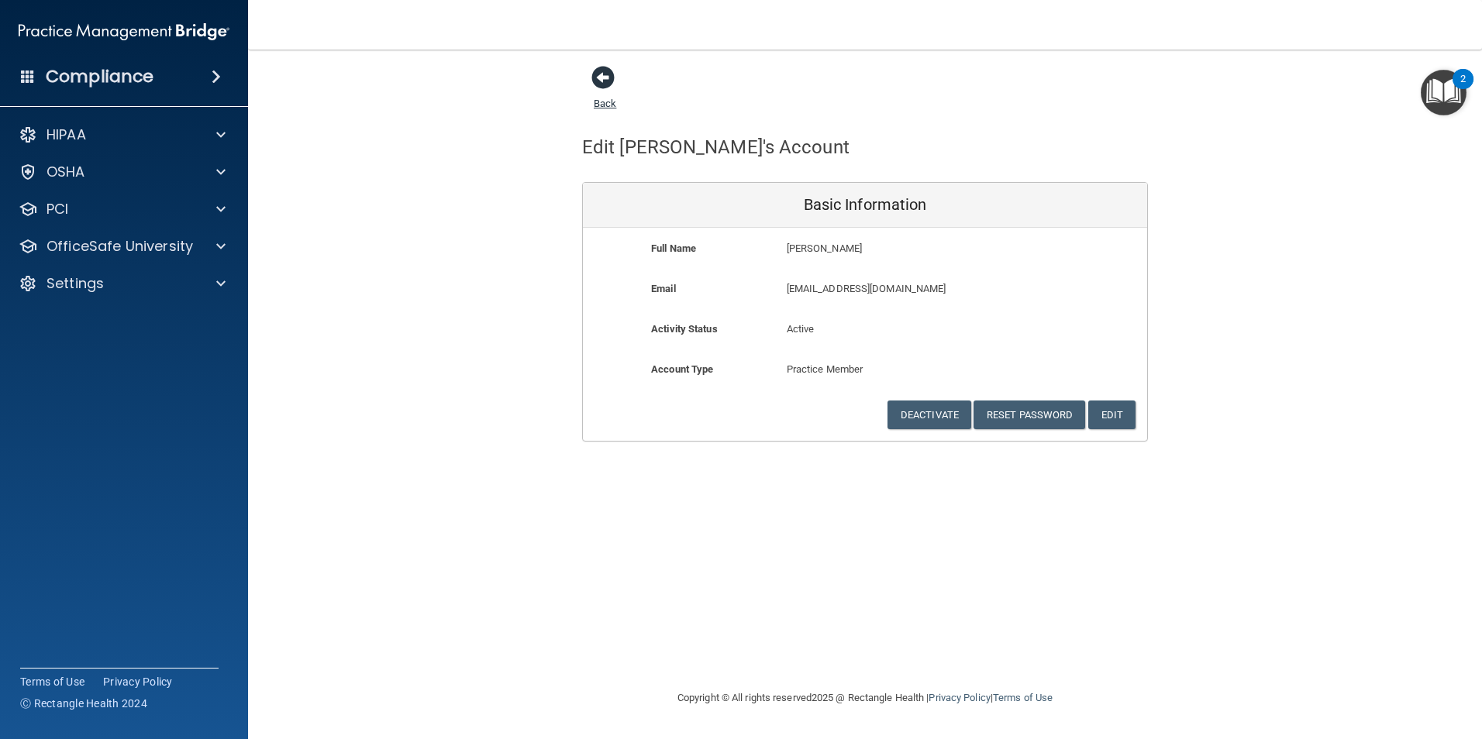
drag, startPoint x: 605, startPoint y: 76, endPoint x: 600, endPoint y: 98, distance: 22.2
click at [605, 75] on span at bounding box center [602, 77] width 23 height 23
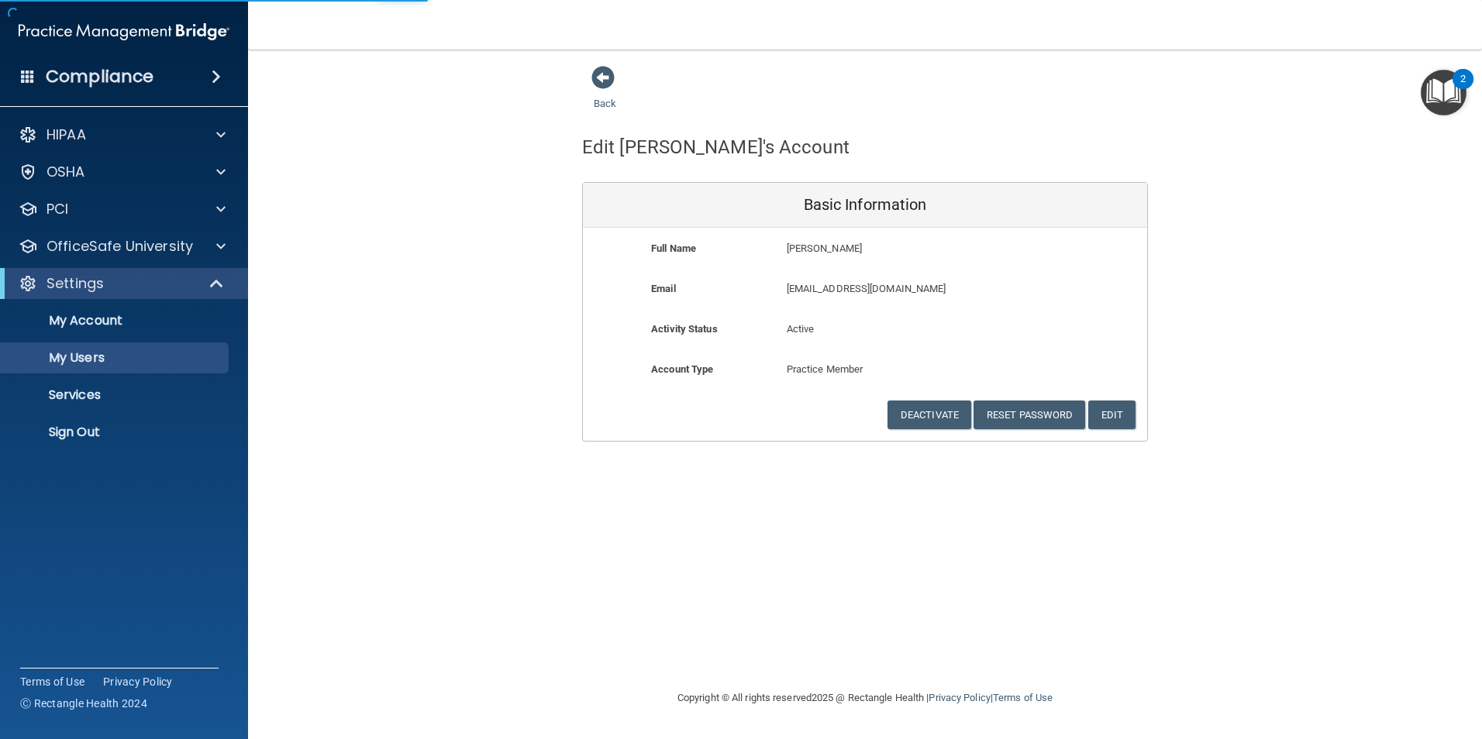
select select "20"
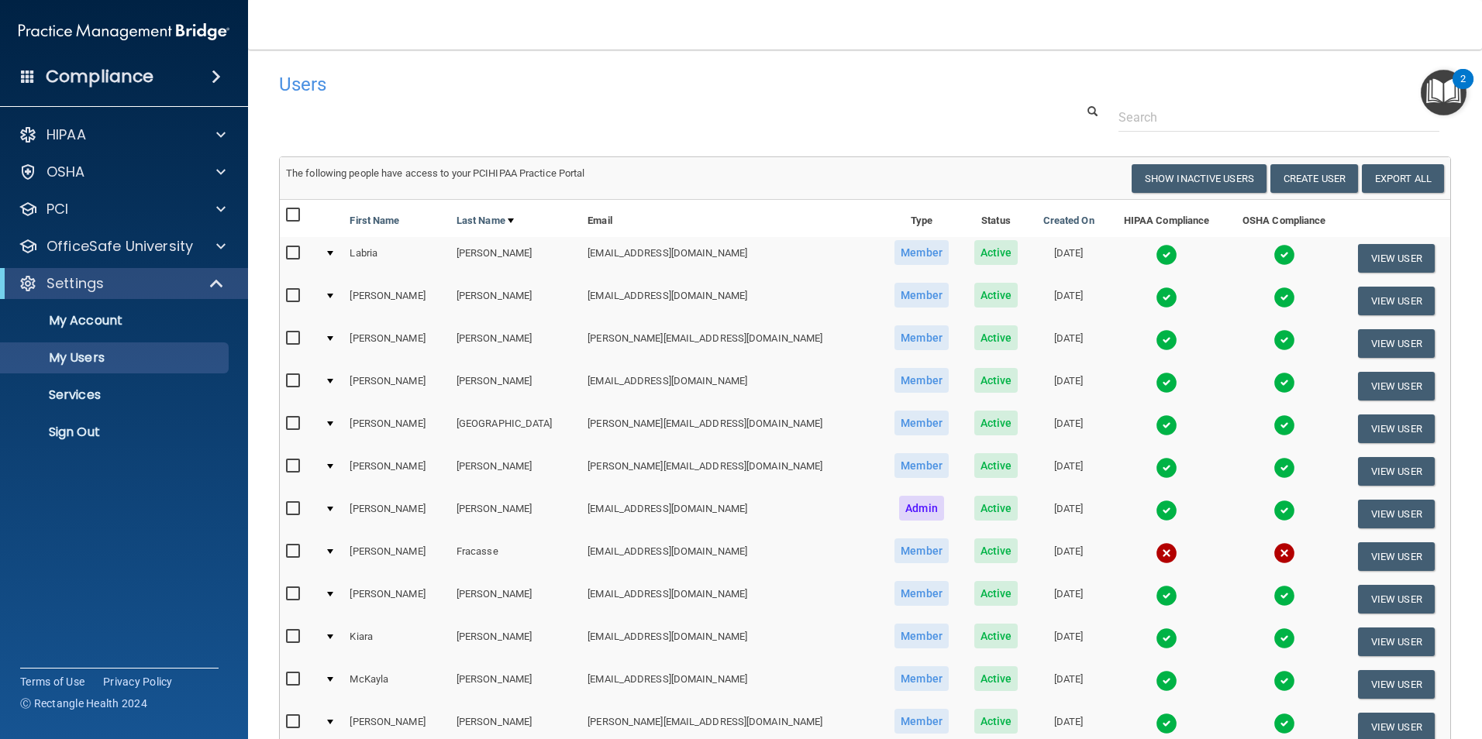
click at [292, 555] on input "checkbox" at bounding box center [295, 552] width 18 height 12
checkbox input "true"
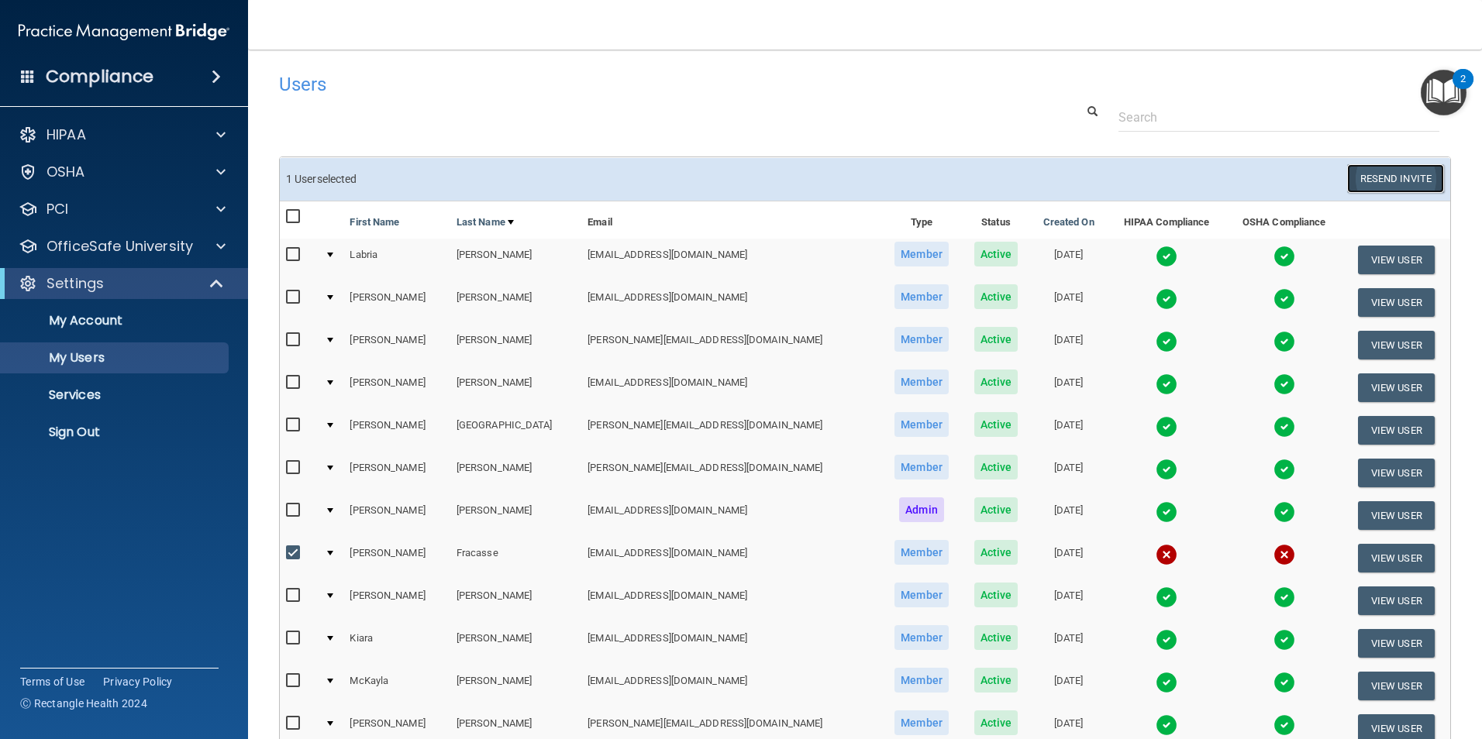
click at [1390, 175] on button "Resend Invite" at bounding box center [1395, 178] width 97 height 29
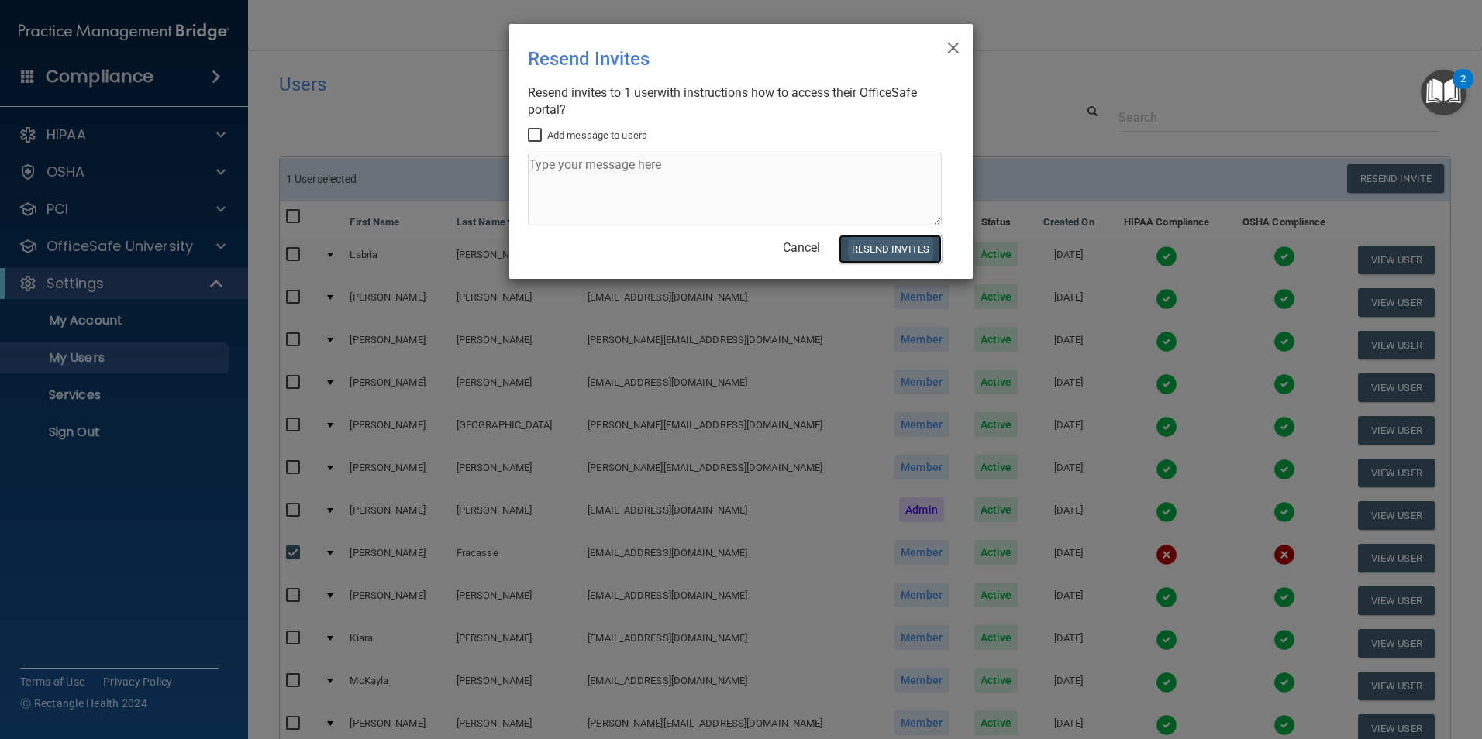
click at [891, 246] on button "Resend Invites" at bounding box center [890, 249] width 103 height 29
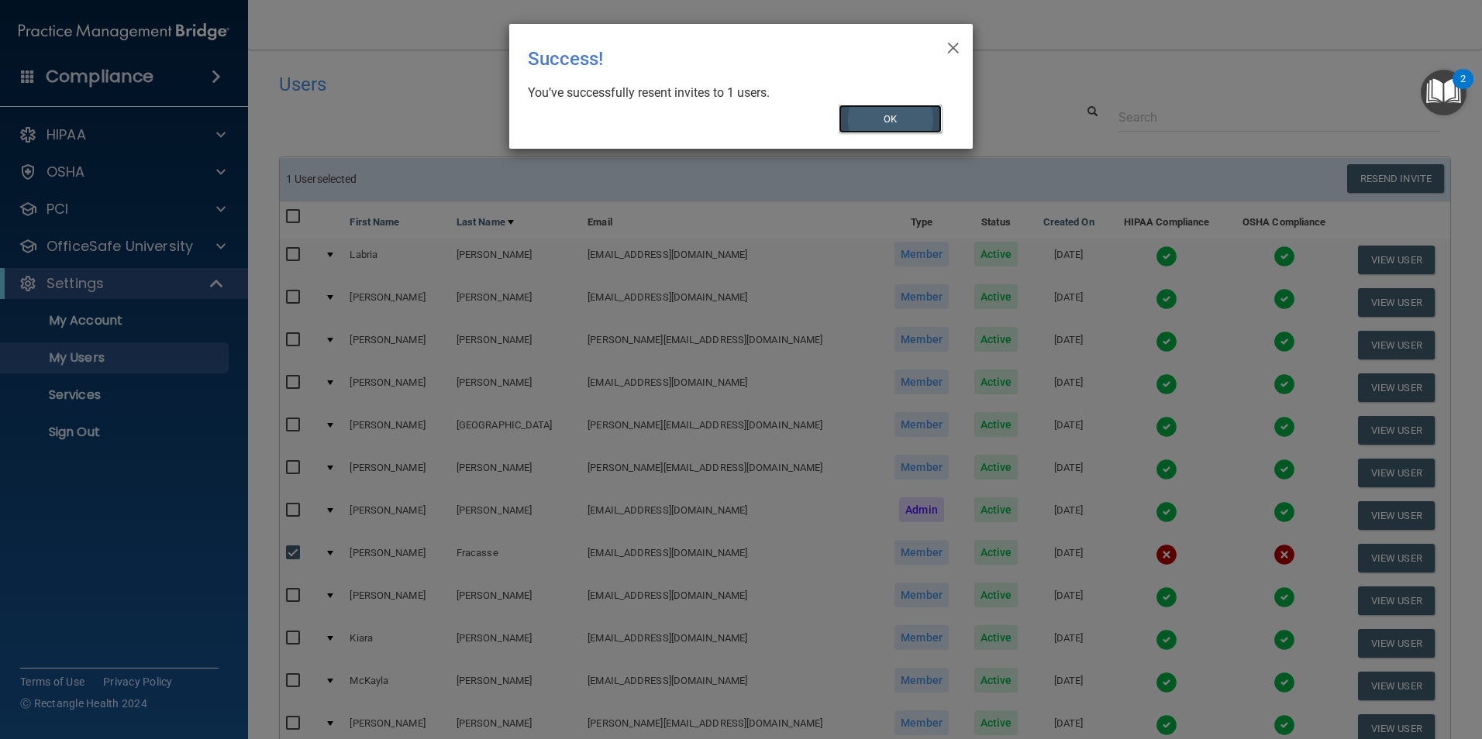
click at [865, 117] on button "OK" at bounding box center [891, 119] width 104 height 29
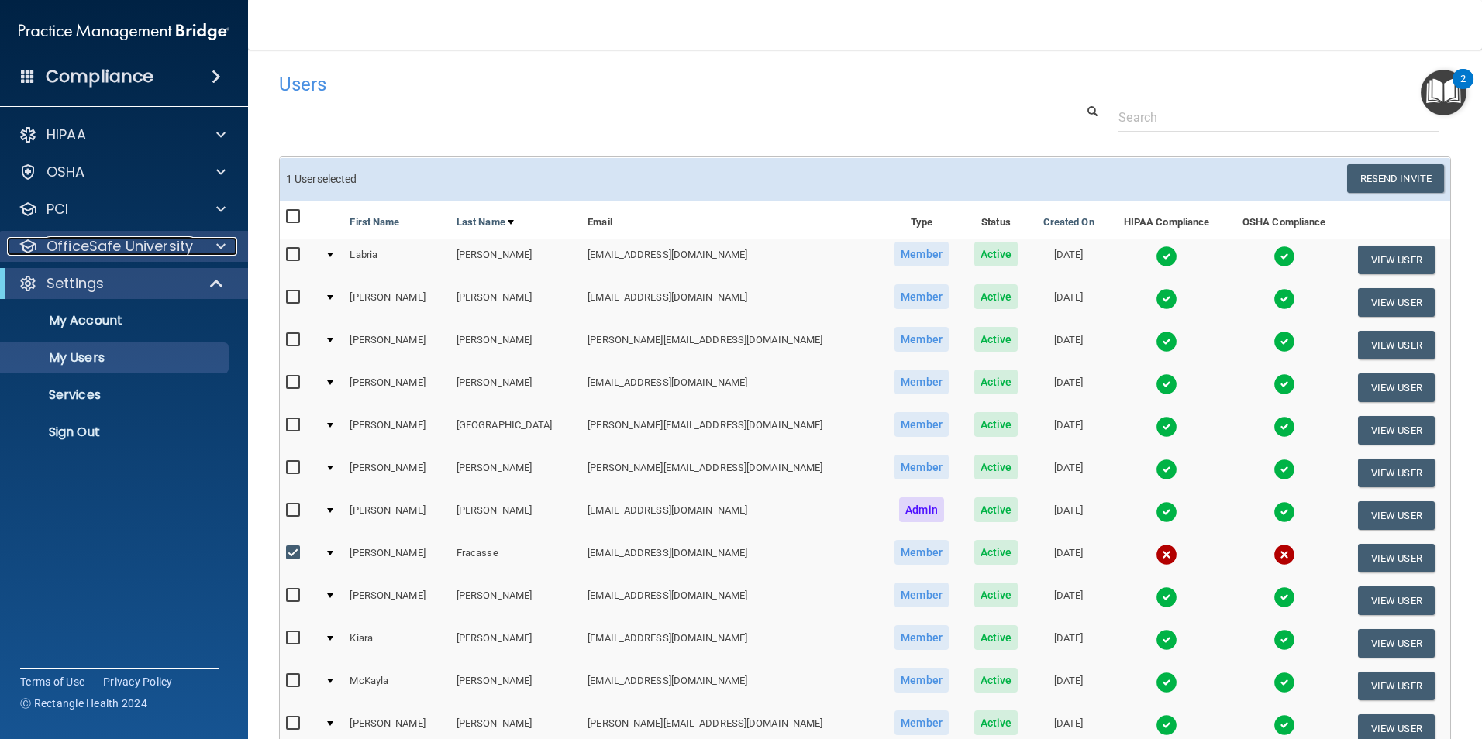
click at [133, 247] on p "OfficeSafe University" at bounding box center [120, 246] width 147 height 19
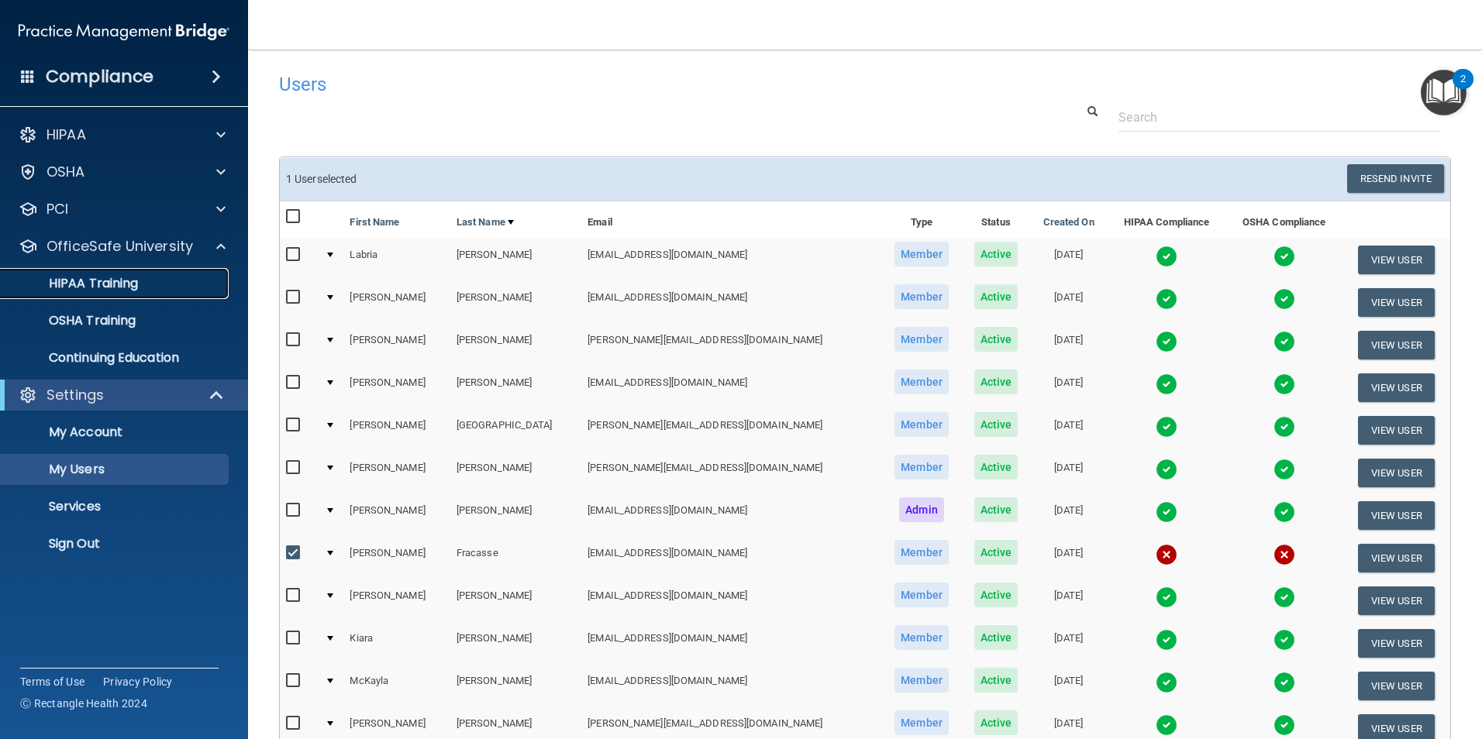
click at [95, 293] on link "HIPAA Training" at bounding box center [106, 283] width 244 height 31
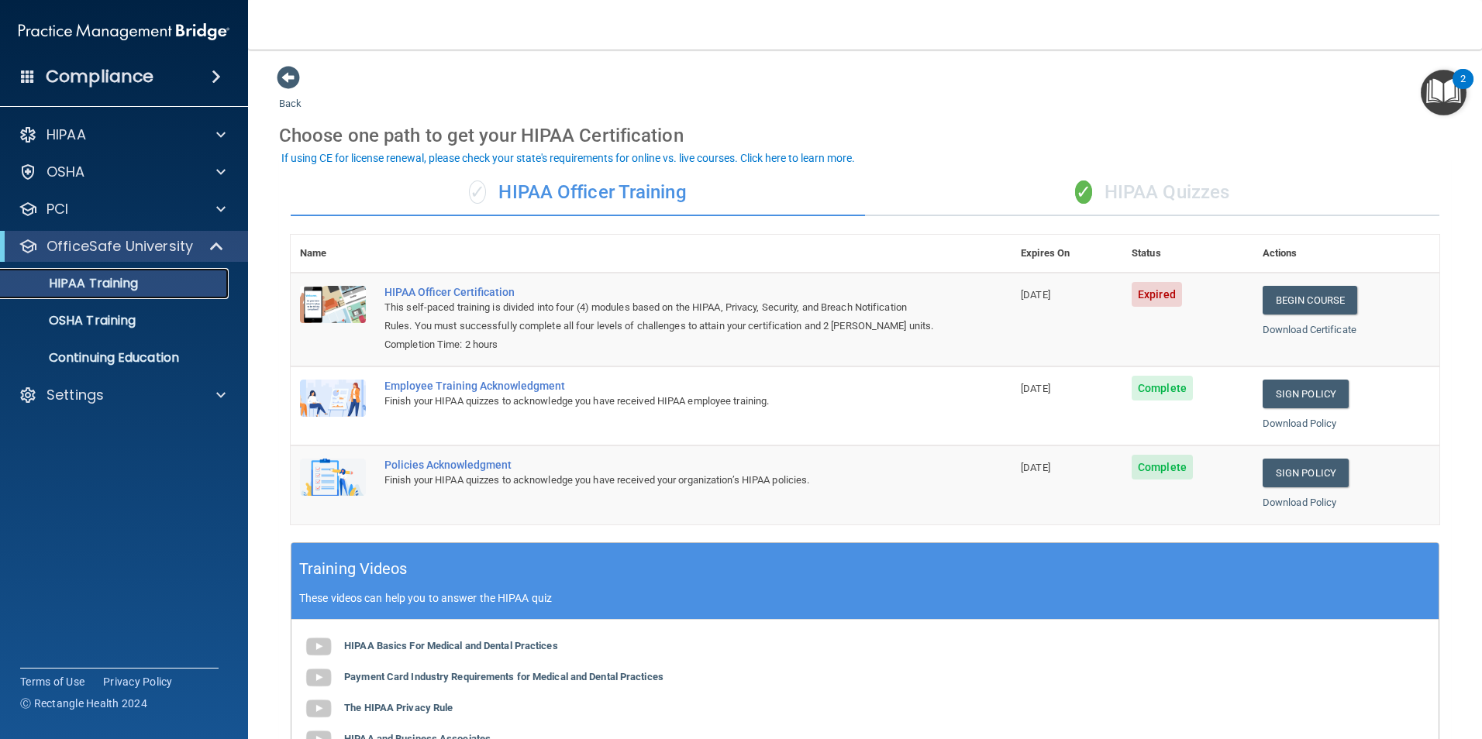
scroll to position [78, 0]
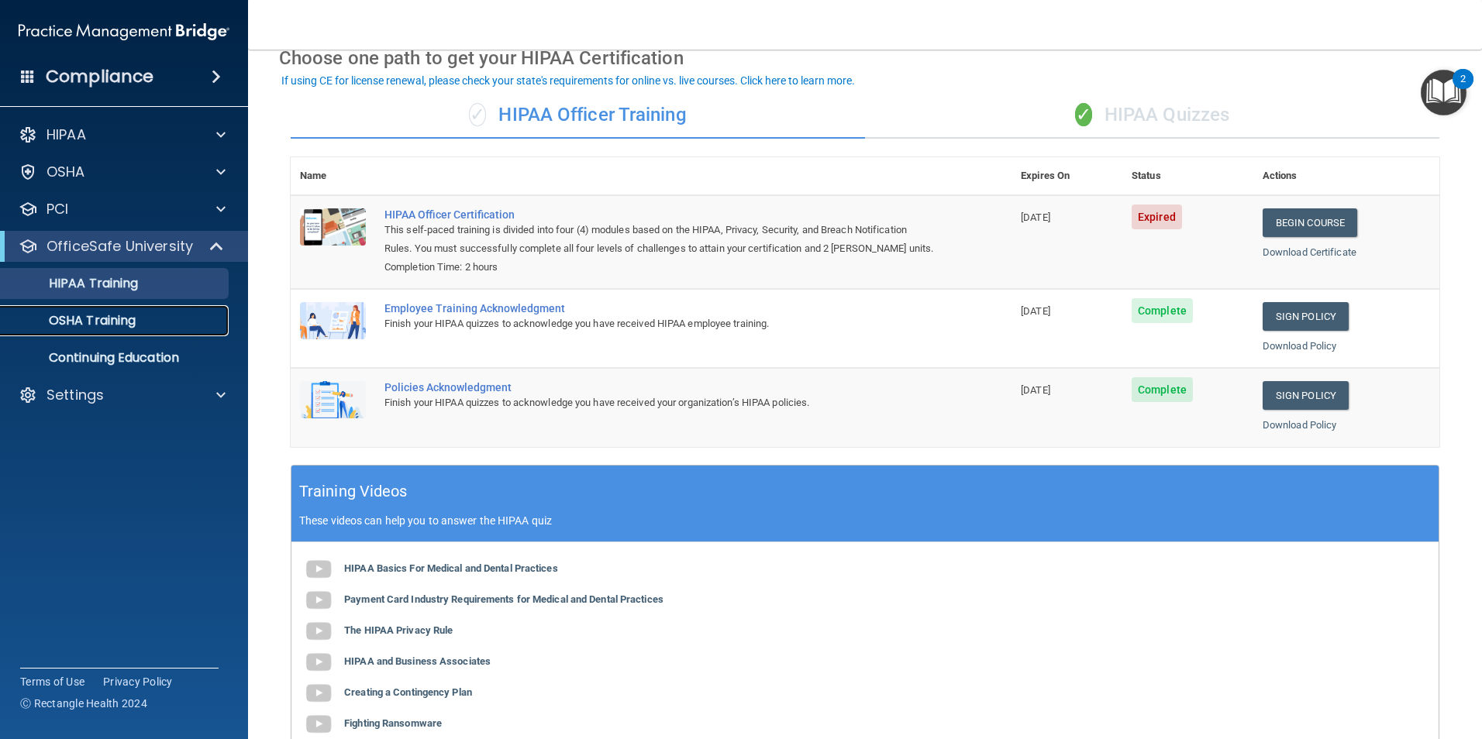
click at [102, 326] on p "OSHA Training" at bounding box center [73, 321] width 126 height 16
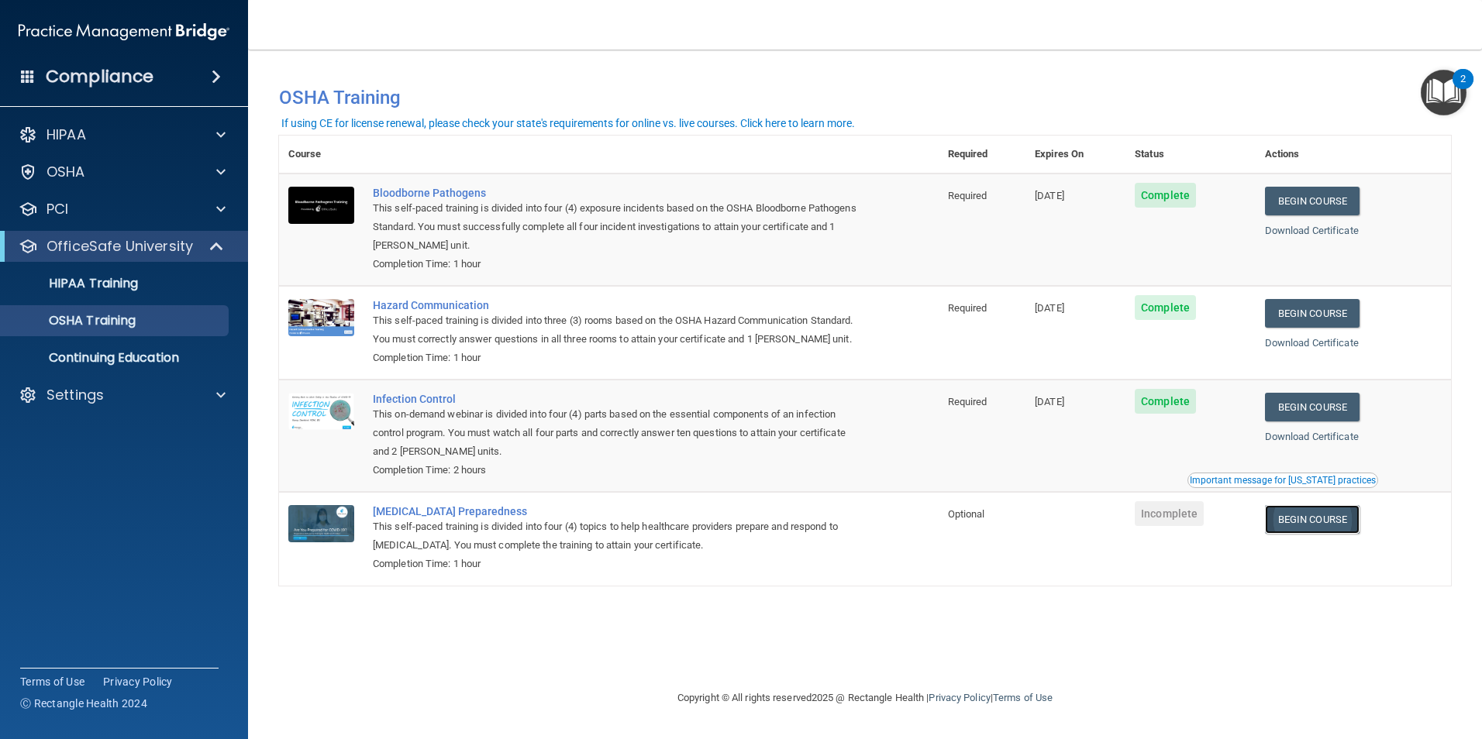
click at [1338, 534] on link "Begin Course" at bounding box center [1312, 519] width 95 height 29
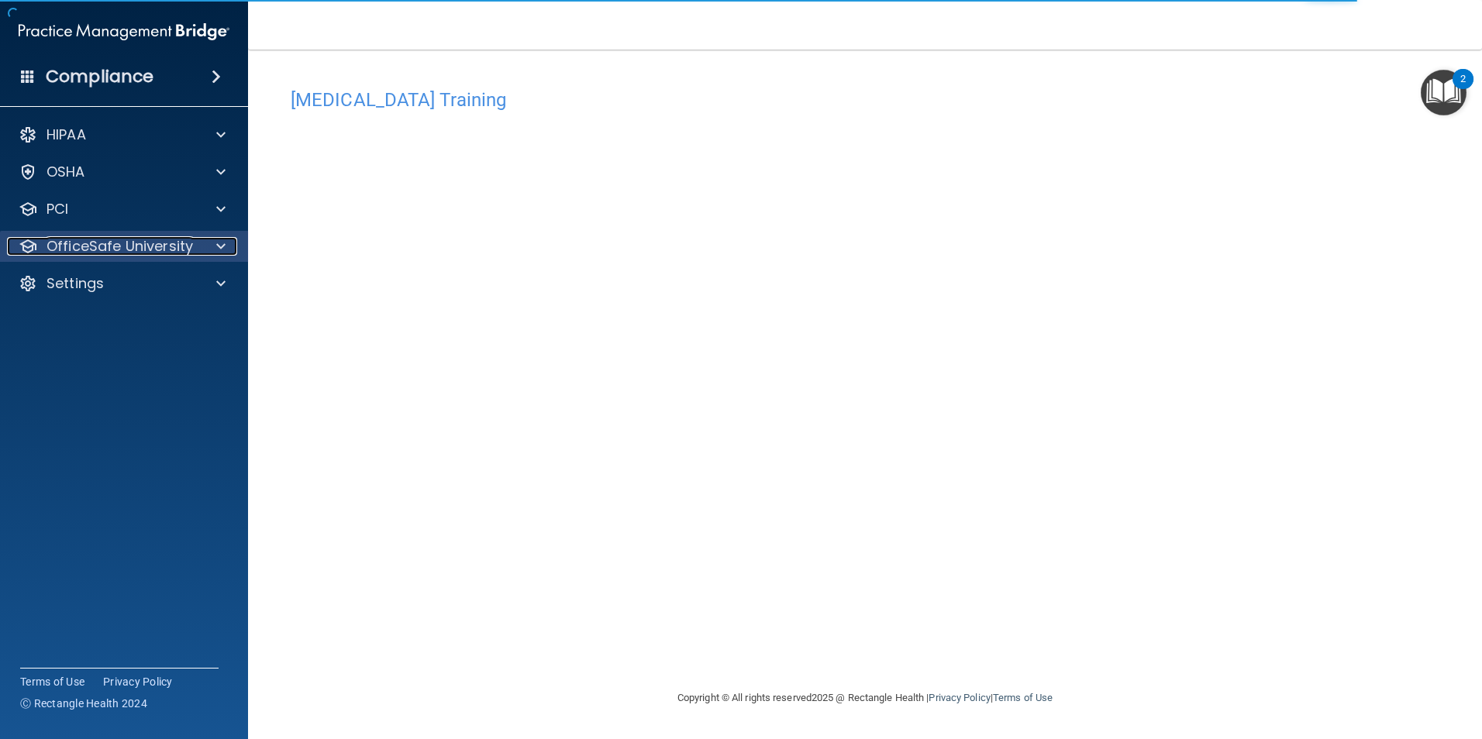
click at [222, 245] on span at bounding box center [220, 246] width 9 height 19
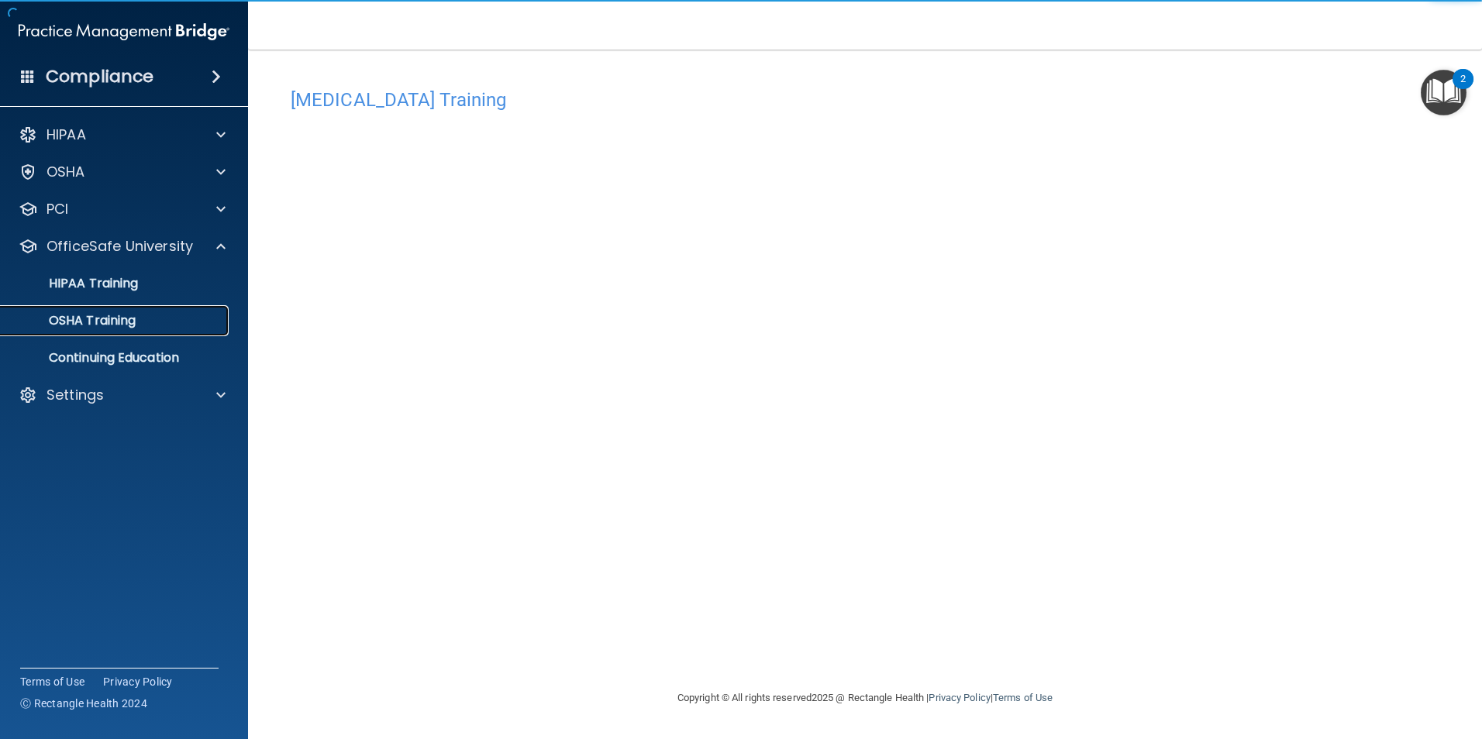
click at [134, 332] on link "OSHA Training" at bounding box center [106, 320] width 244 height 31
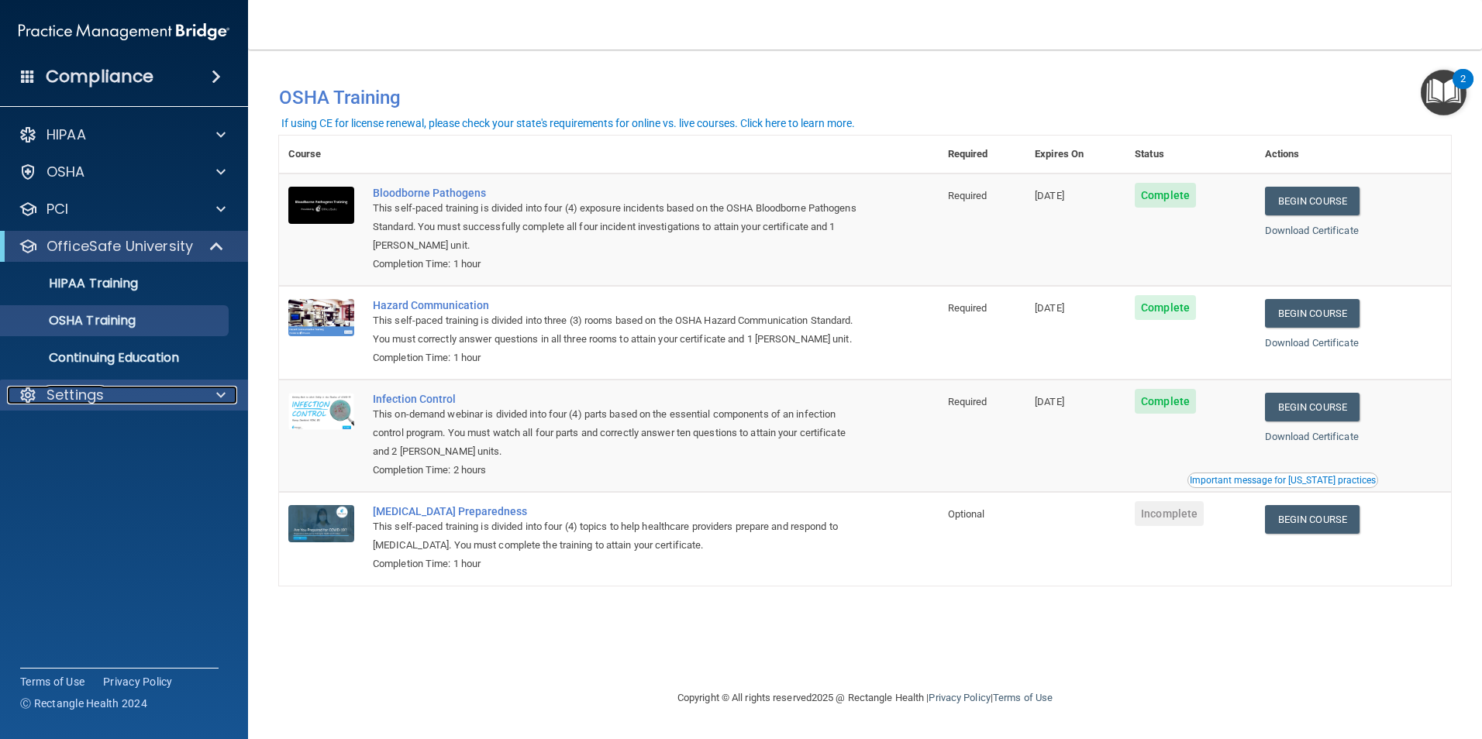
click at [92, 392] on p "Settings" at bounding box center [75, 395] width 57 height 19
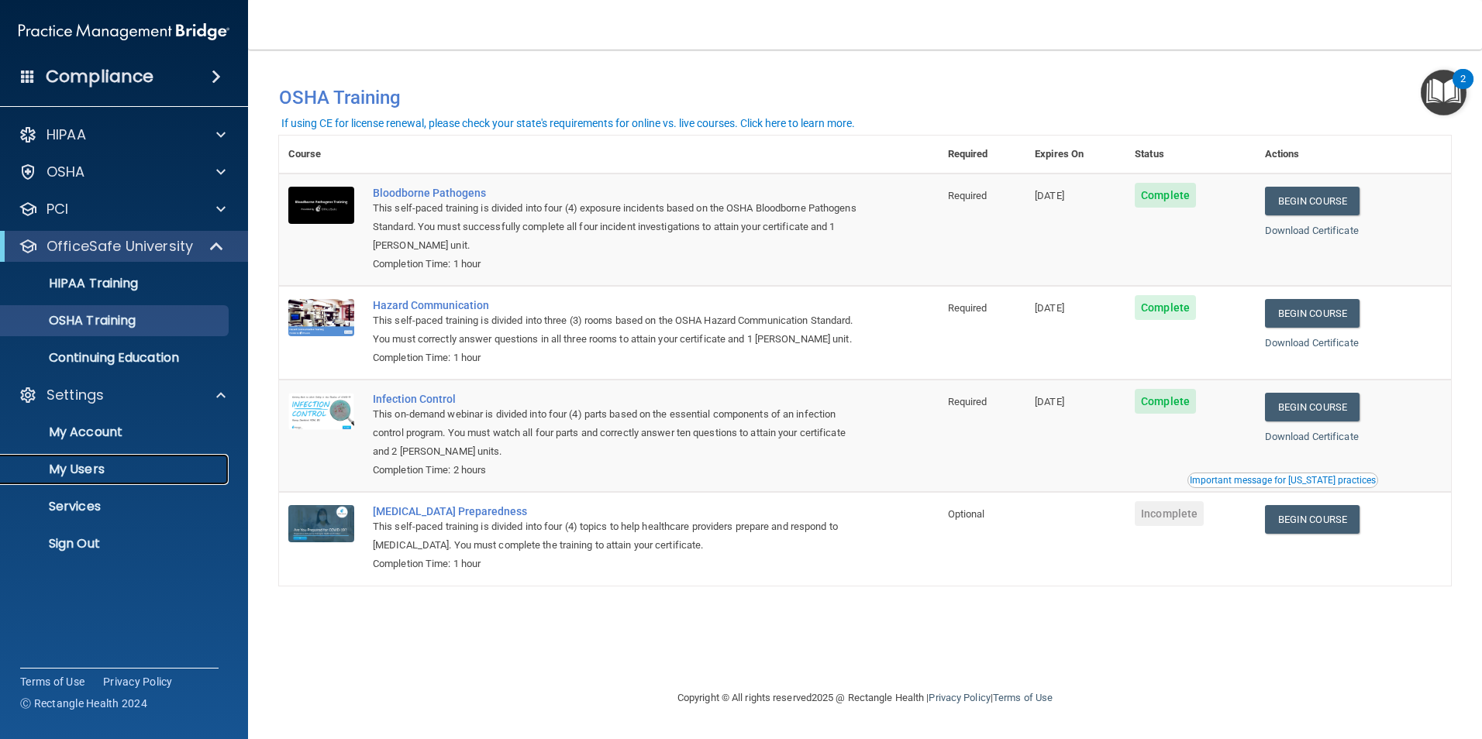
click at [67, 467] on p "My Users" at bounding box center [116, 470] width 212 height 16
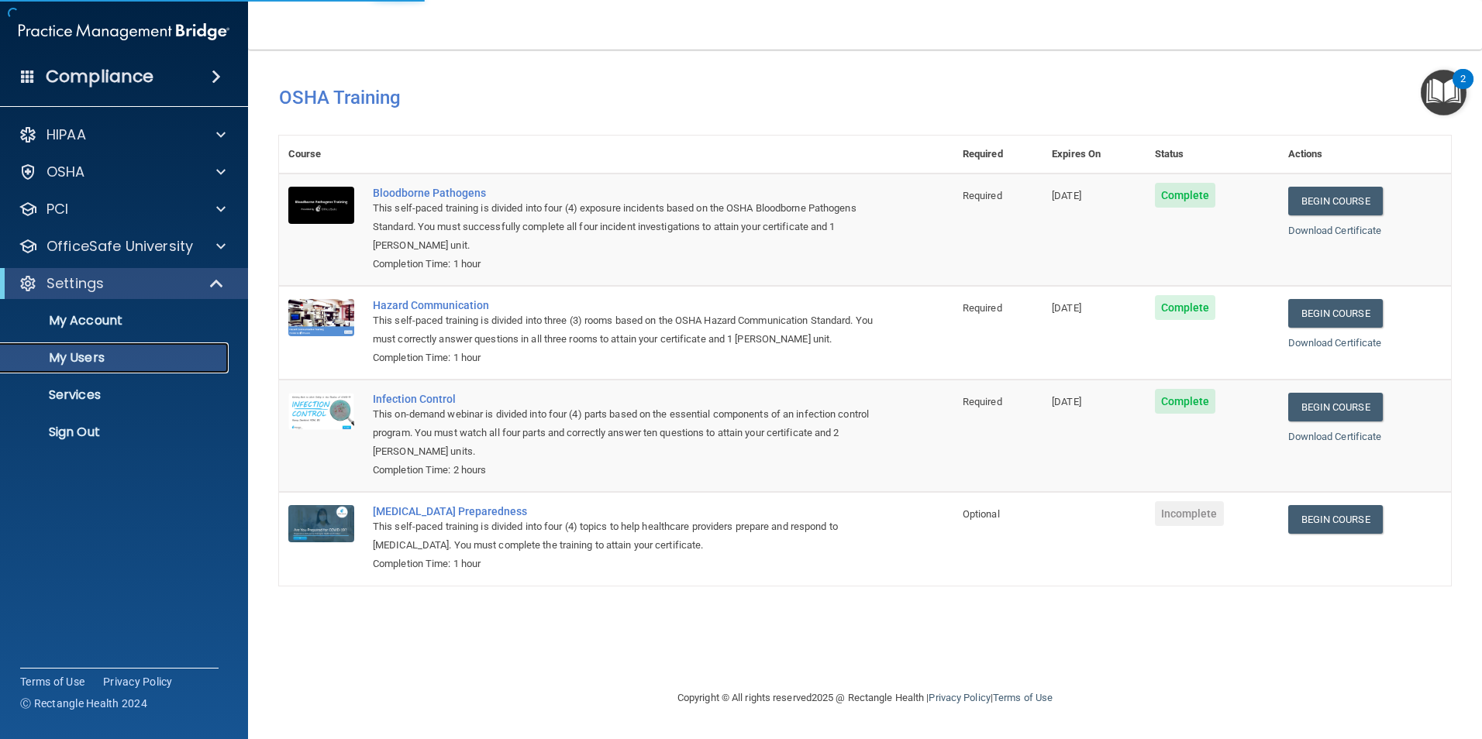
select select "20"
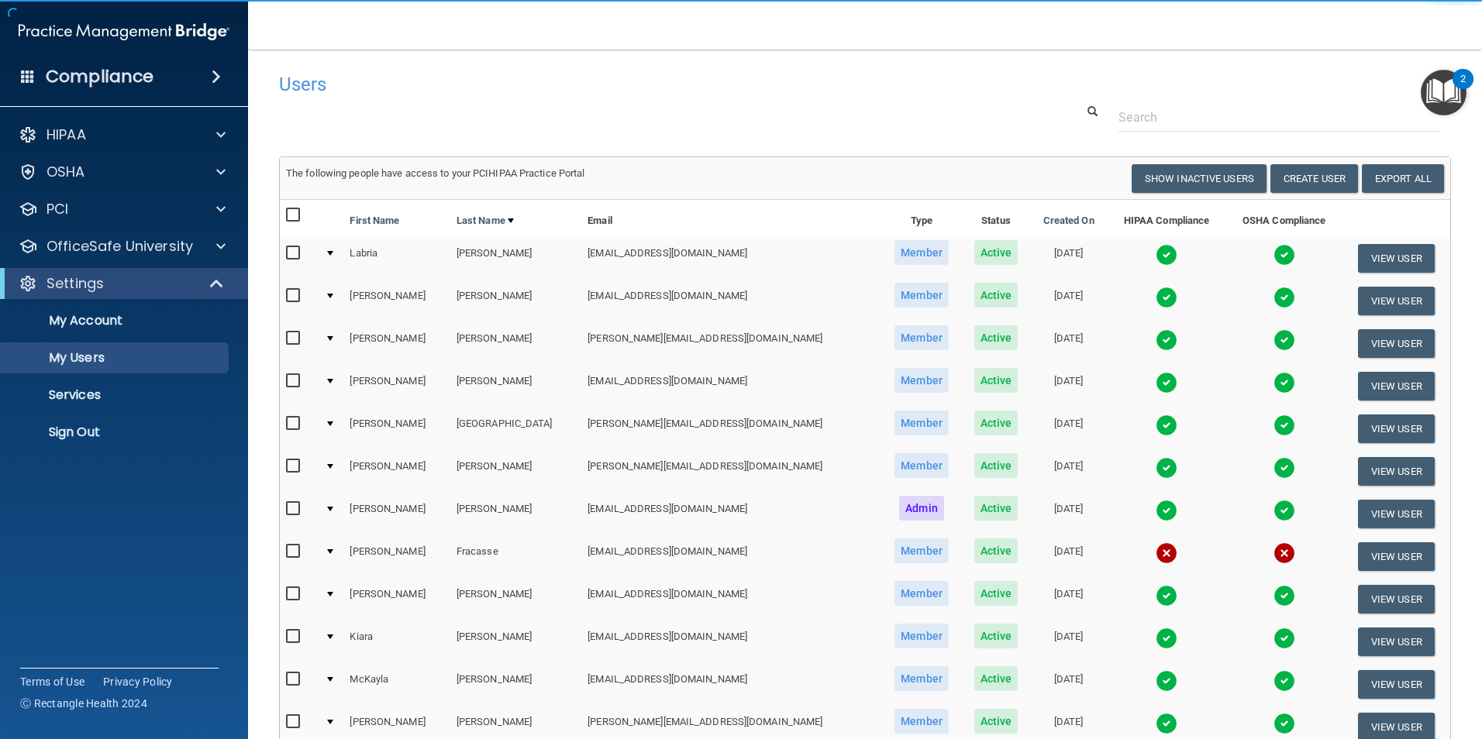
click at [1156, 549] on img at bounding box center [1167, 554] width 22 height 22
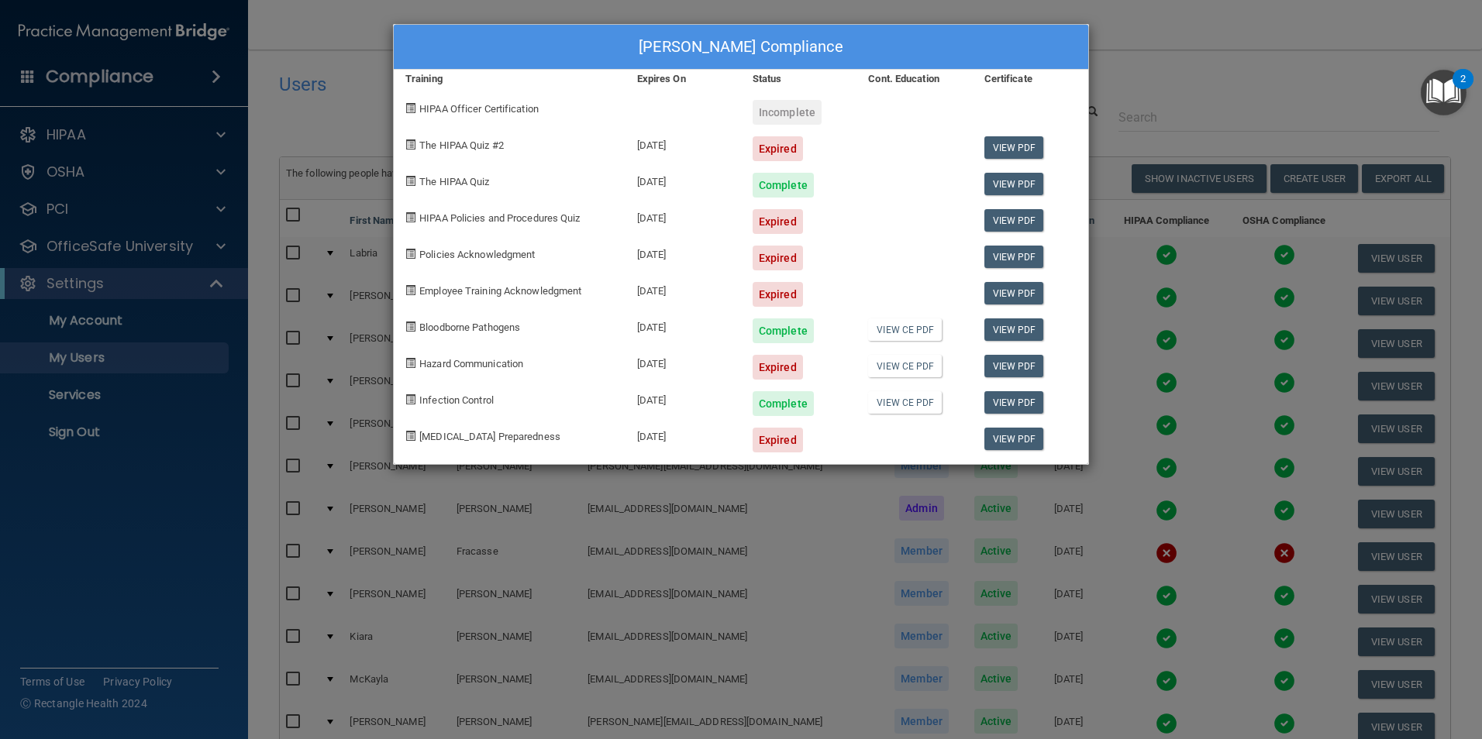
click at [360, 38] on div "Loretta Fracasse's Compliance Training Expires On Status Cont. Education Certif…" at bounding box center [741, 369] width 1482 height 739
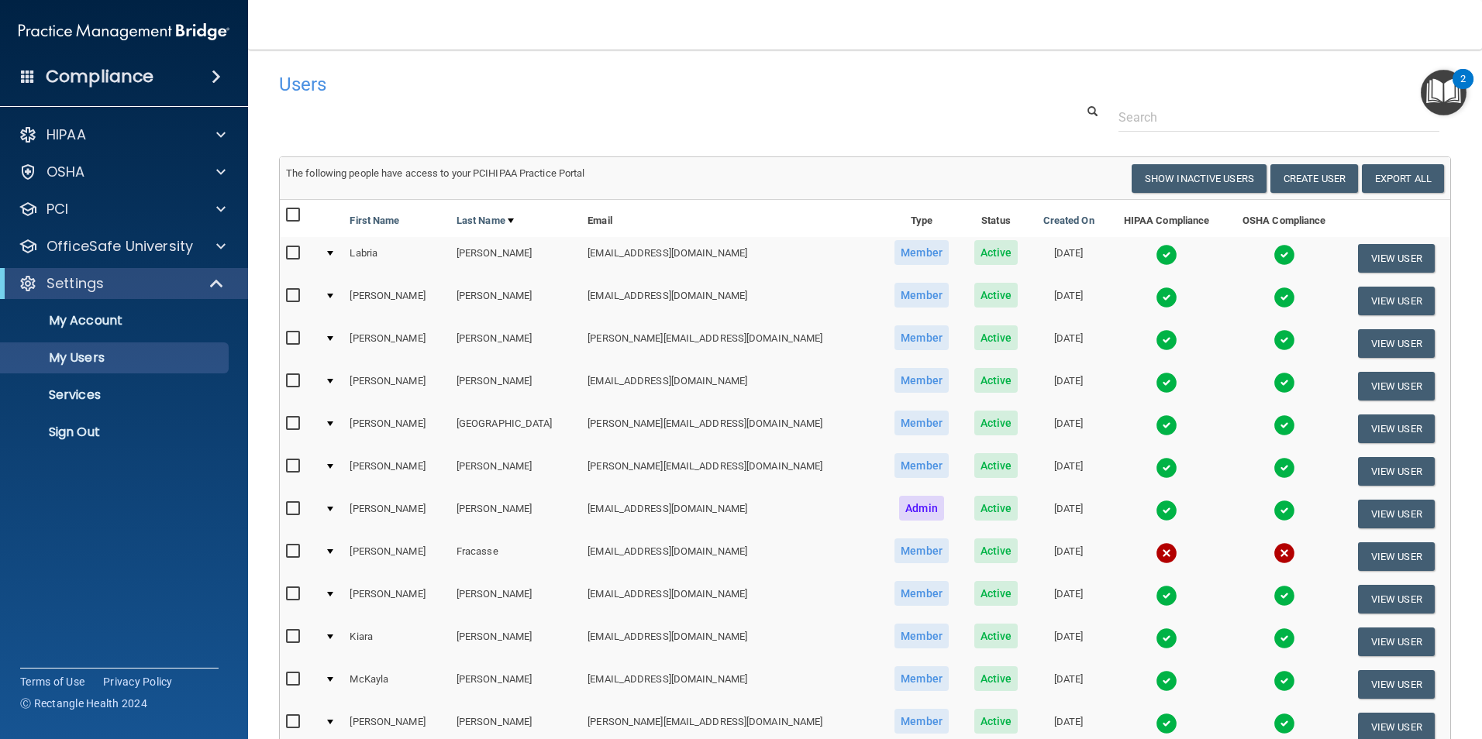
click at [1274, 549] on img at bounding box center [1285, 554] width 22 height 22
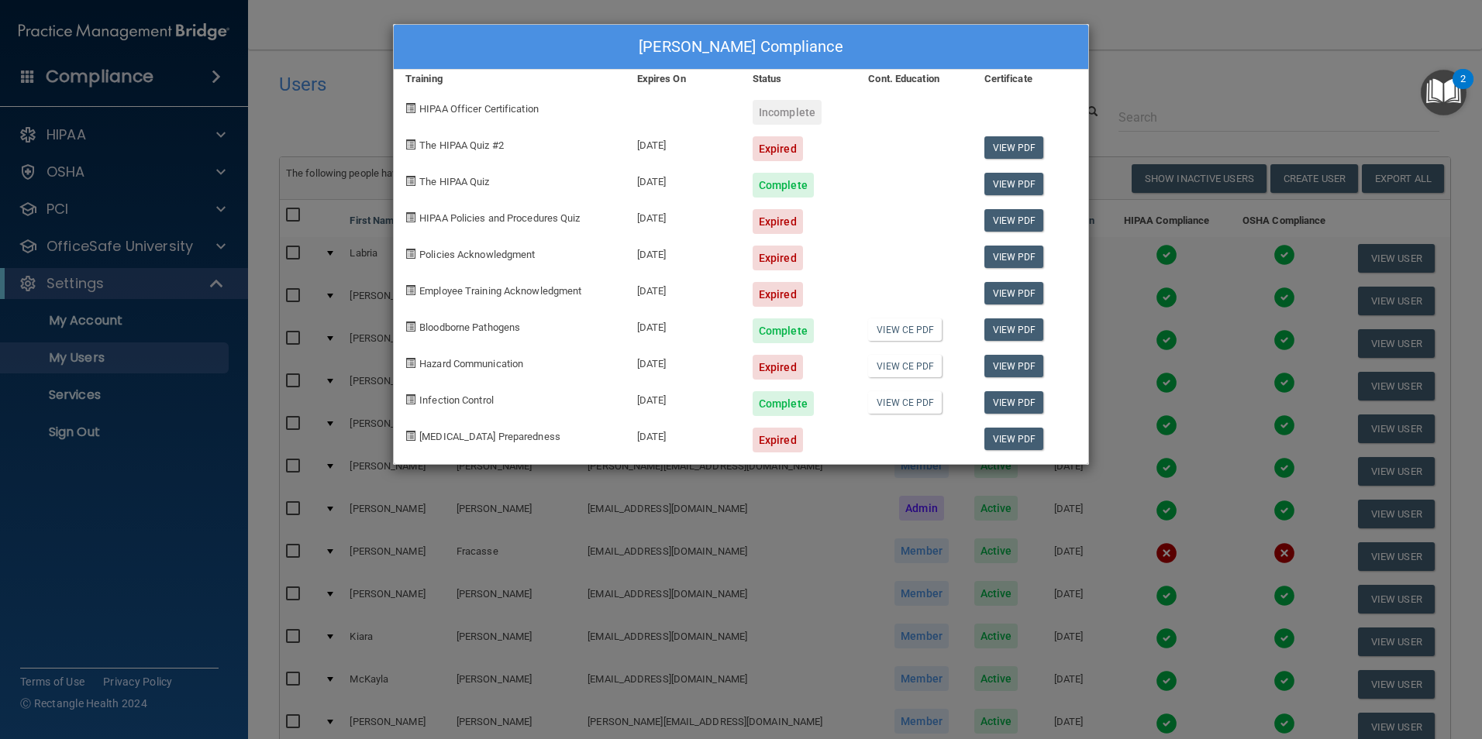
click at [1245, 50] on div "Loretta Fracasse's Compliance Training Expires On Status Cont. Education Certif…" at bounding box center [741, 369] width 1482 height 739
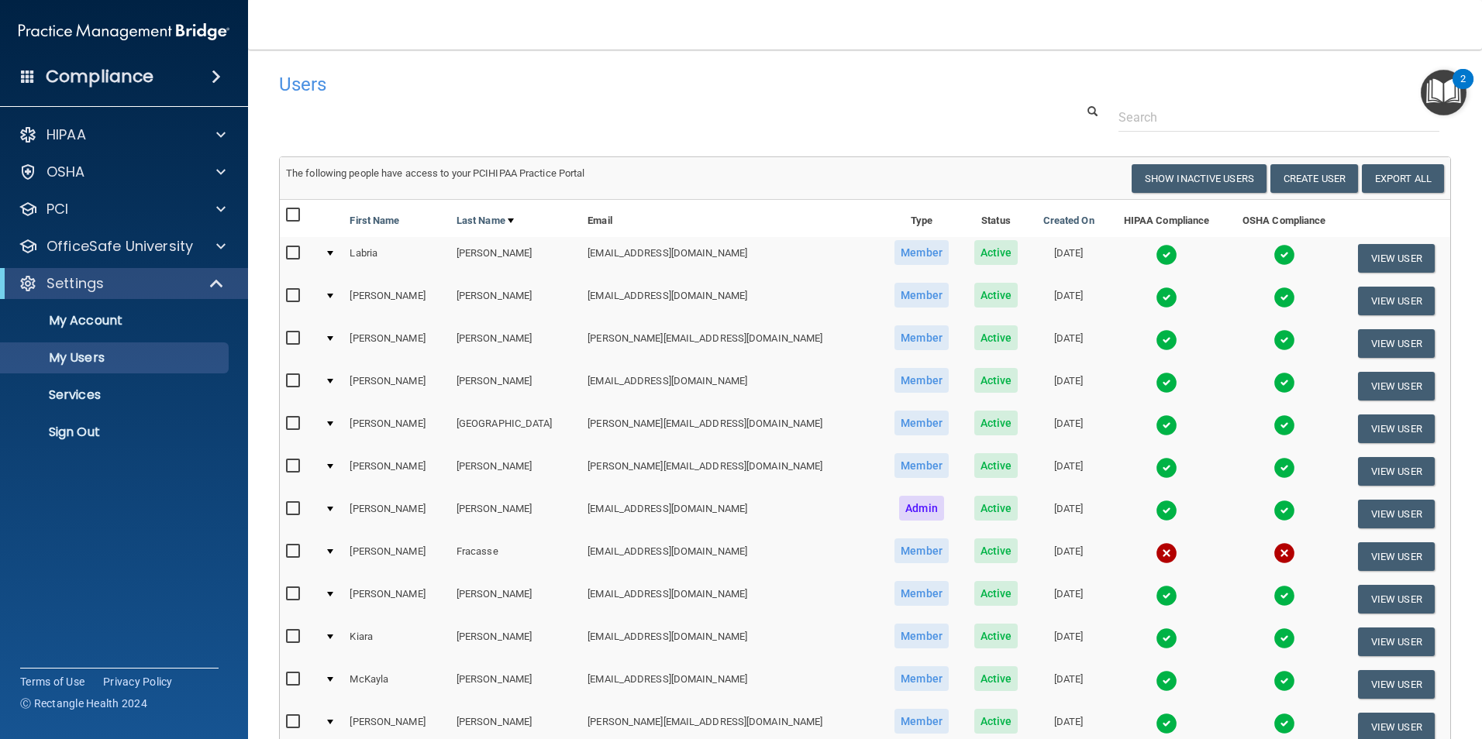
click at [1274, 548] on img at bounding box center [1285, 554] width 22 height 22
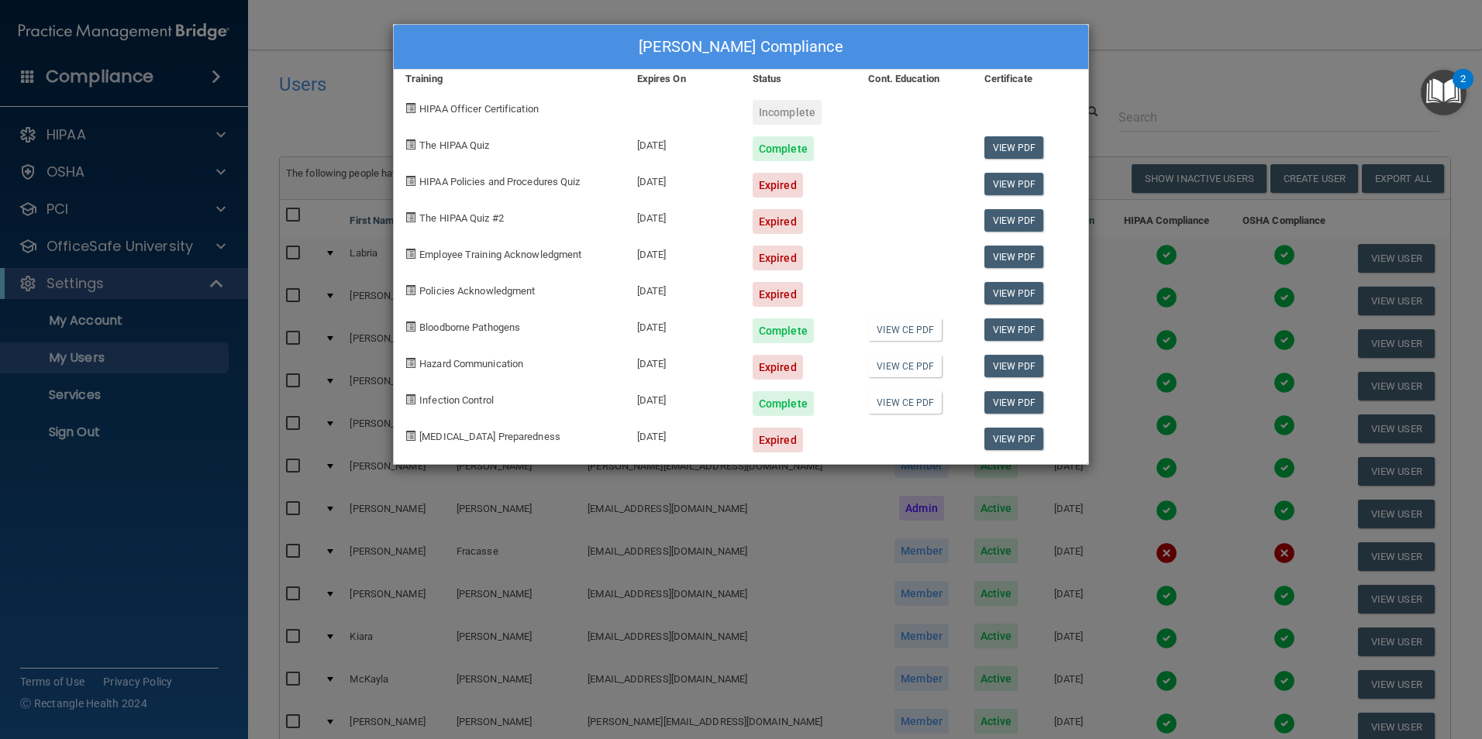
click at [1188, 57] on div "Loretta Fracasse's Compliance Training Expires On Status Cont. Education Certif…" at bounding box center [741, 369] width 1482 height 739
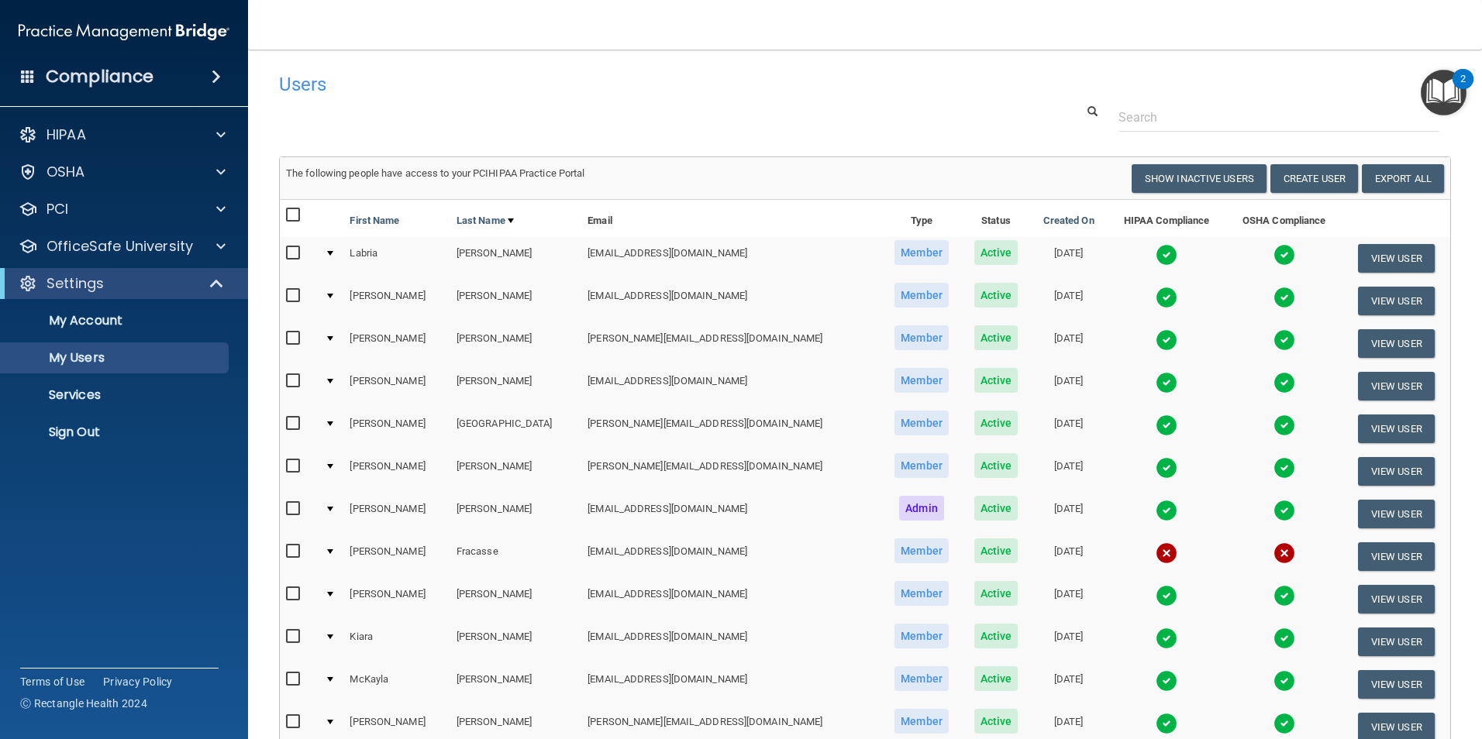
click at [1156, 551] on img at bounding box center [1167, 554] width 22 height 22
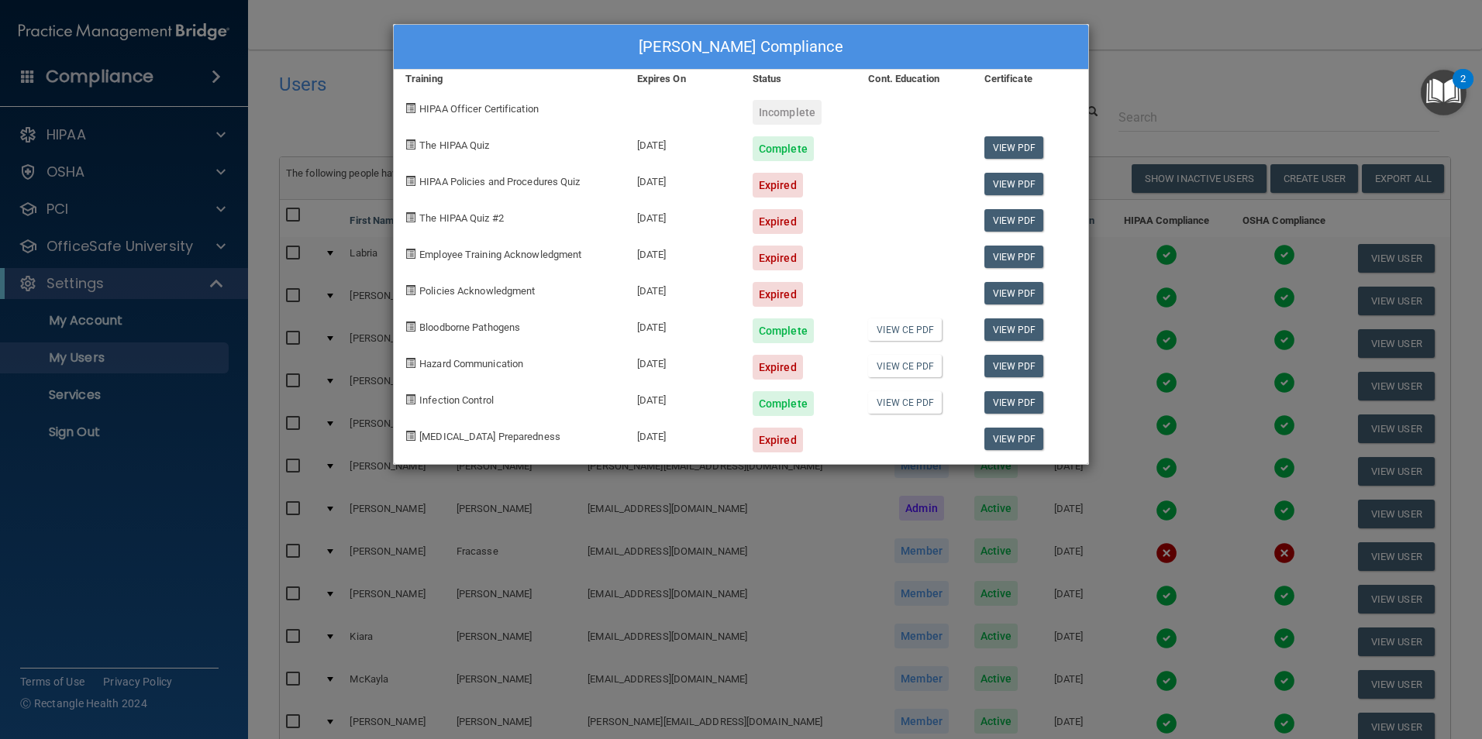
drag, startPoint x: 1190, startPoint y: 43, endPoint x: 1222, endPoint y: 112, distance: 76.0
click at [1191, 44] on div "Loretta Fracasse's Compliance Training Expires On Status Cont. Education Certif…" at bounding box center [741, 369] width 1482 height 739
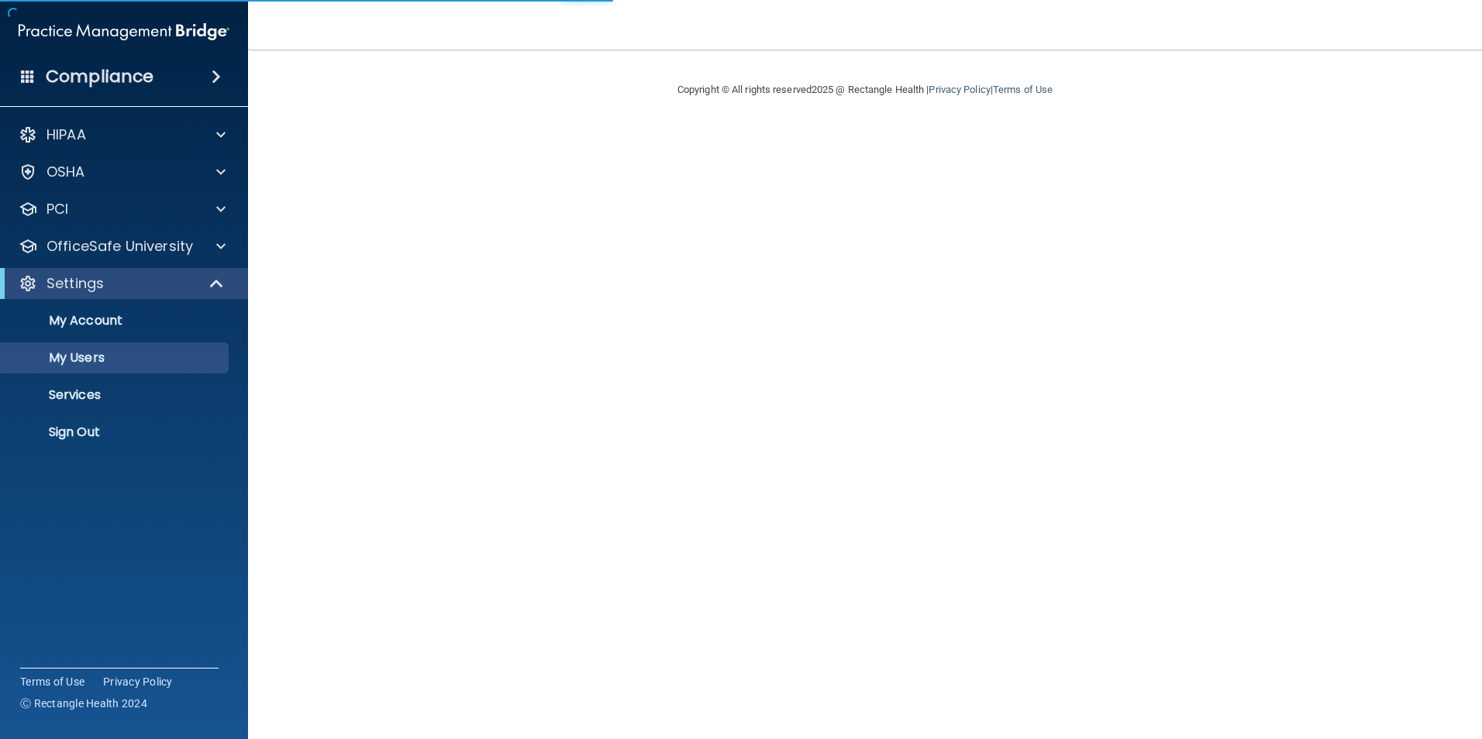
select select "20"
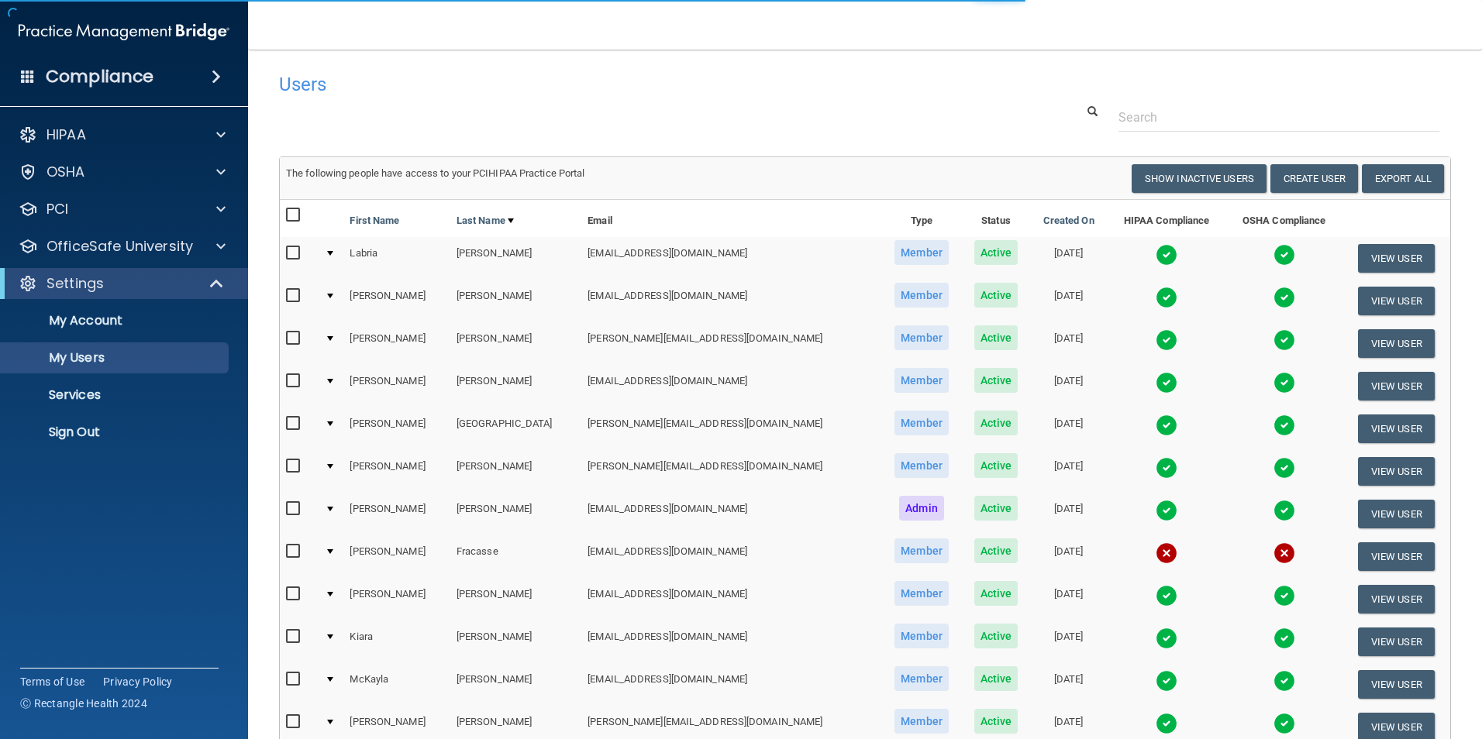
click at [1274, 550] on img at bounding box center [1285, 554] width 22 height 22
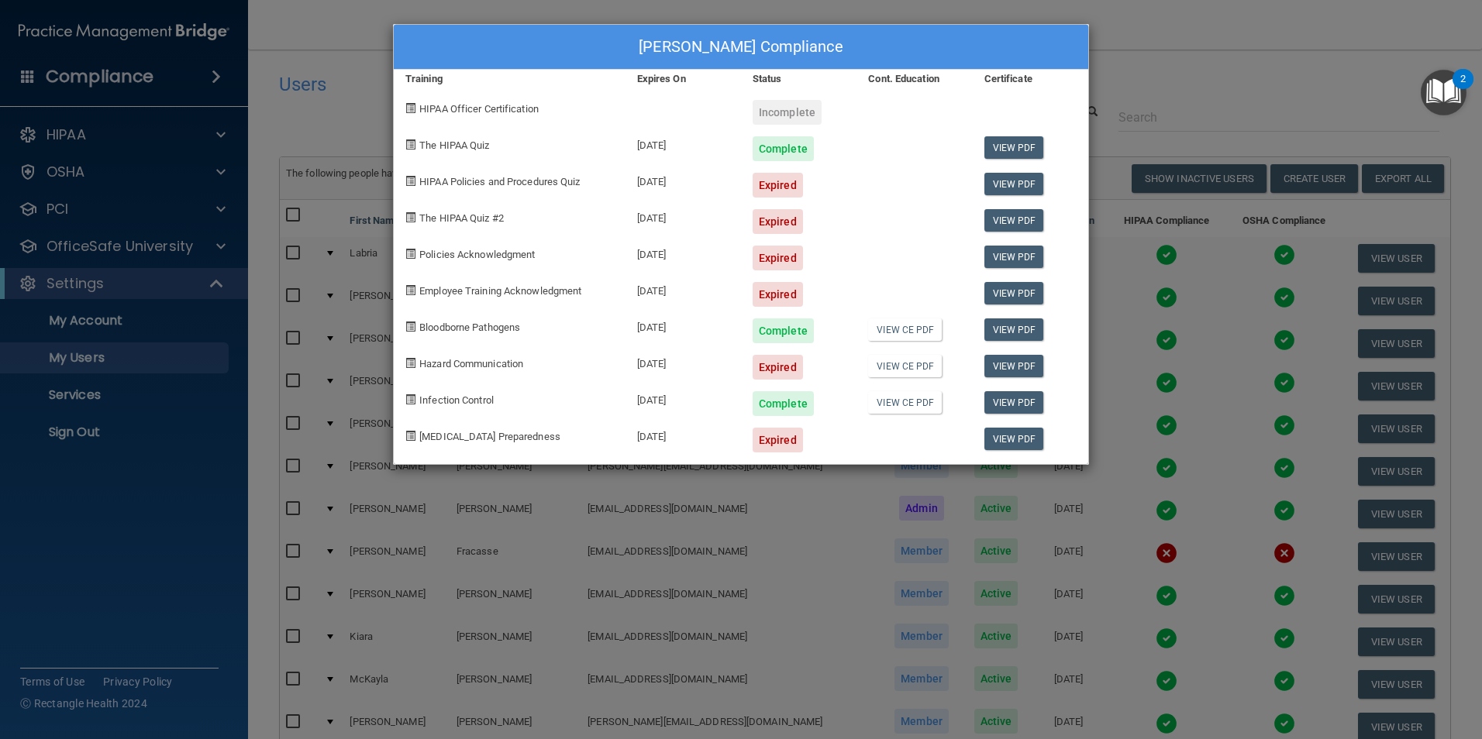
click at [1238, 59] on div "[PERSON_NAME] Compliance Training Expires On Status Cont. Education Certificate…" at bounding box center [741, 369] width 1482 height 739
